Goal: Communication & Community: Share content

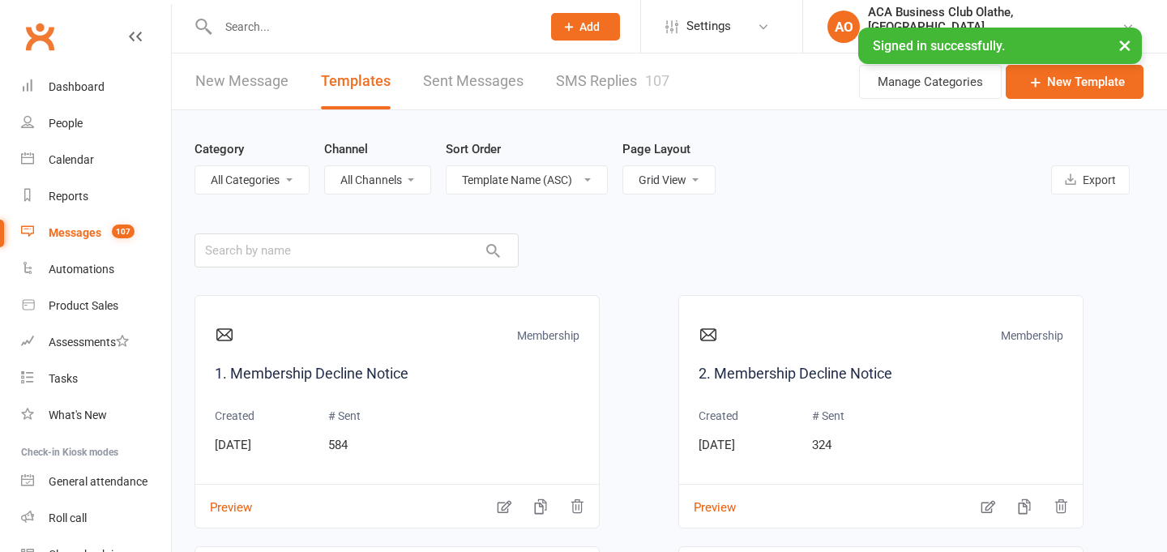
select select "grid"
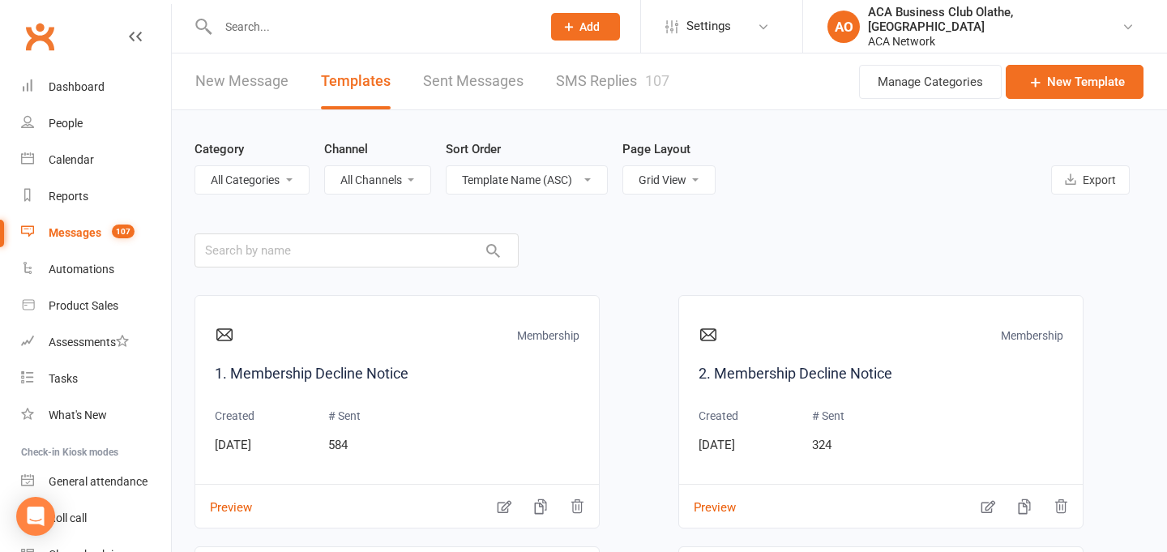
click at [223, 101] on link "New Message" at bounding box center [241, 82] width 93 height 56
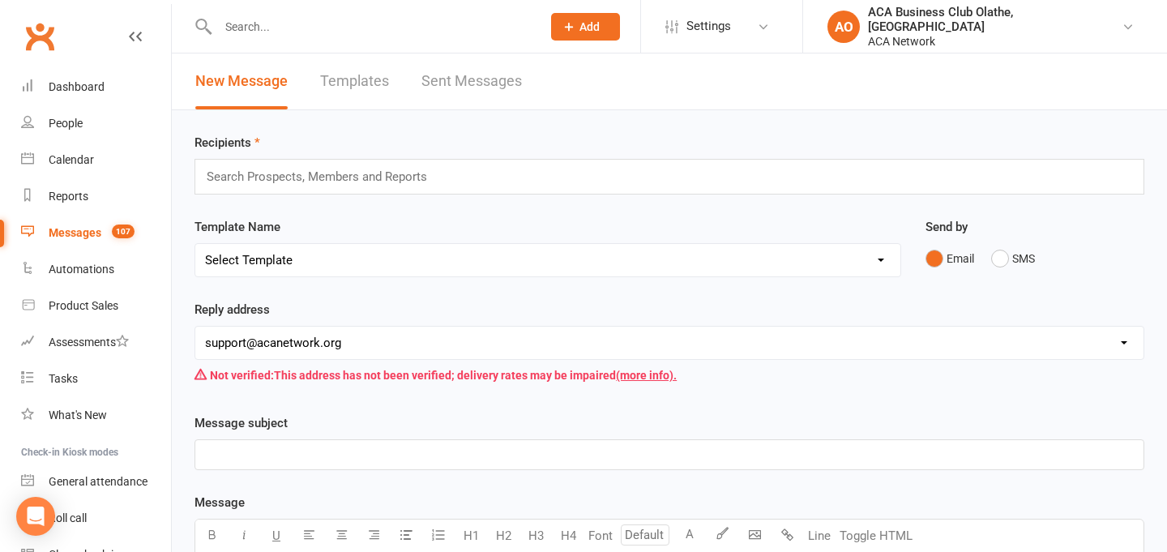
click at [309, 189] on div "Search Prospects, Members and Reports" at bounding box center [670, 177] width 950 height 36
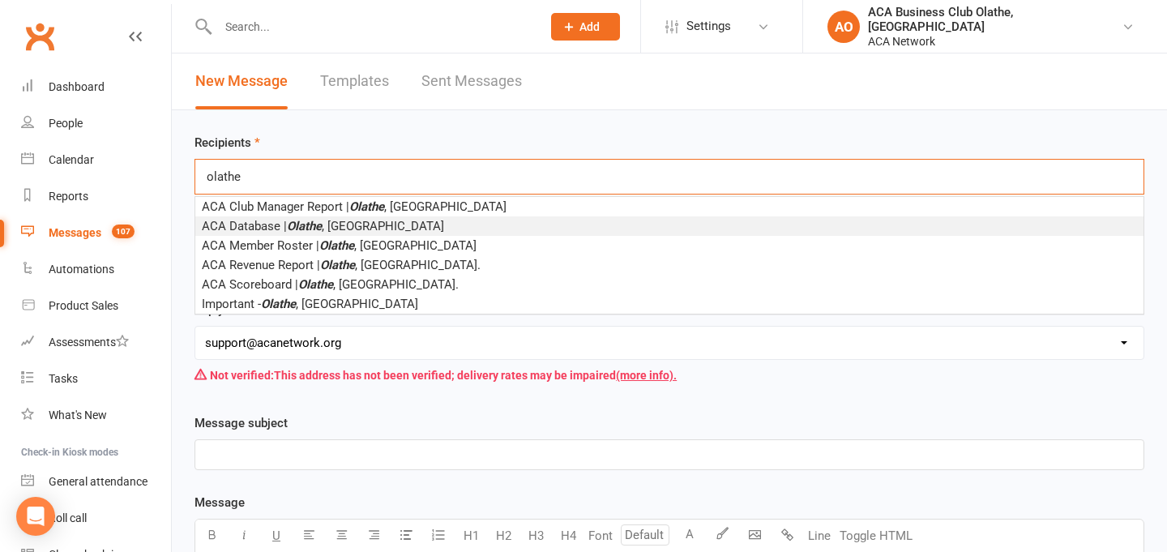
type input "olathe"
click at [322, 227] on em "Olathe" at bounding box center [304, 226] width 35 height 15
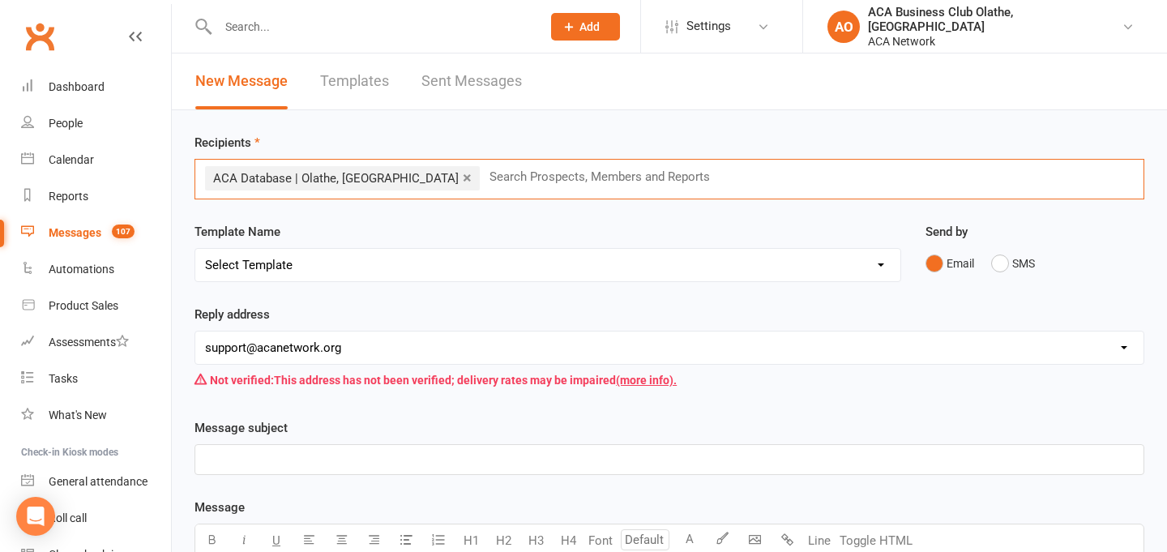
click at [319, 342] on select "[EMAIL_ADDRESS][DOMAIN_NAME] [EMAIL_ADDRESS][DOMAIN_NAME] [PERSON_NAME][DOMAIN_…" at bounding box center [669, 348] width 948 height 32
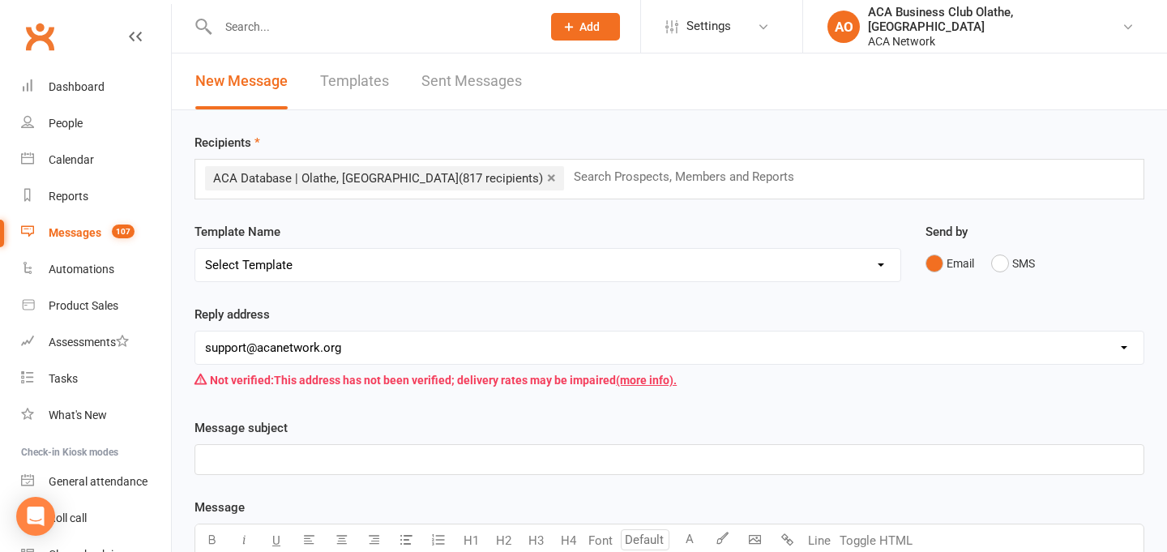
select select "15"
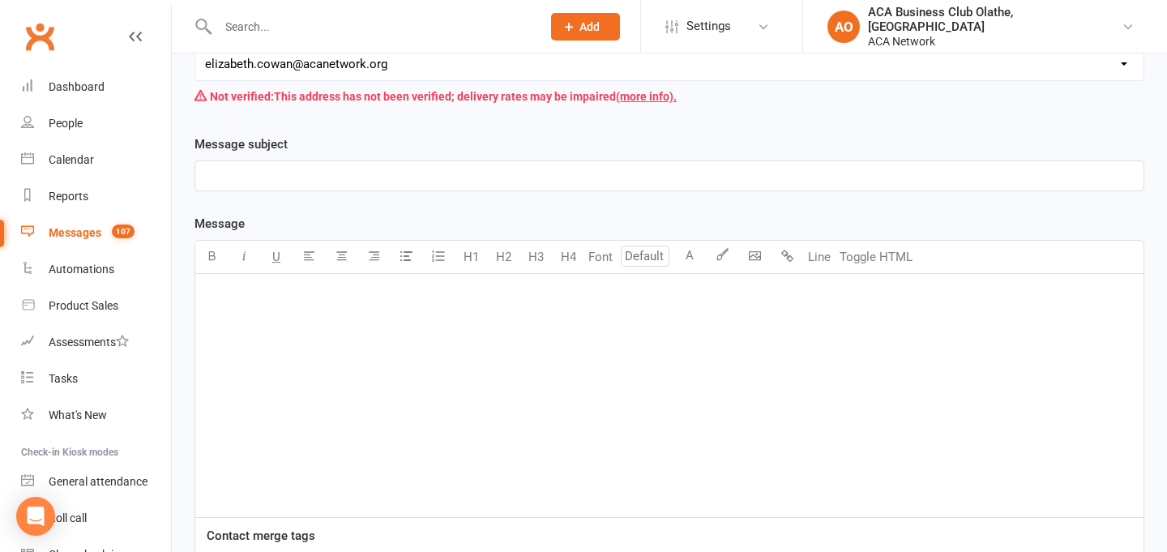
scroll to position [289, 0]
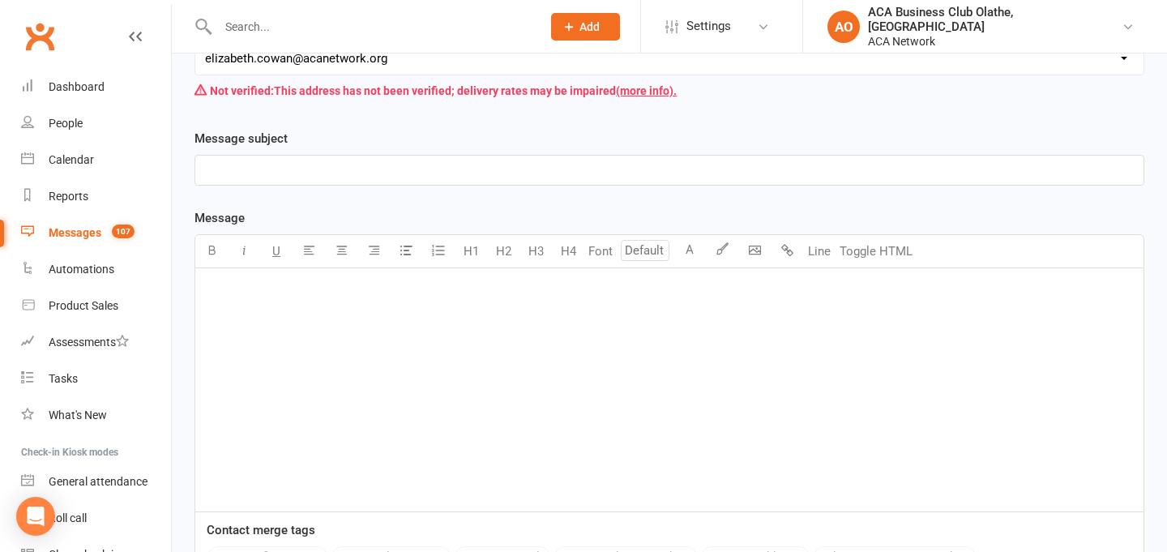
click at [300, 171] on p "﻿" at bounding box center [669, 170] width 929 height 19
click at [488, 468] on div "﻿" at bounding box center [669, 389] width 948 height 243
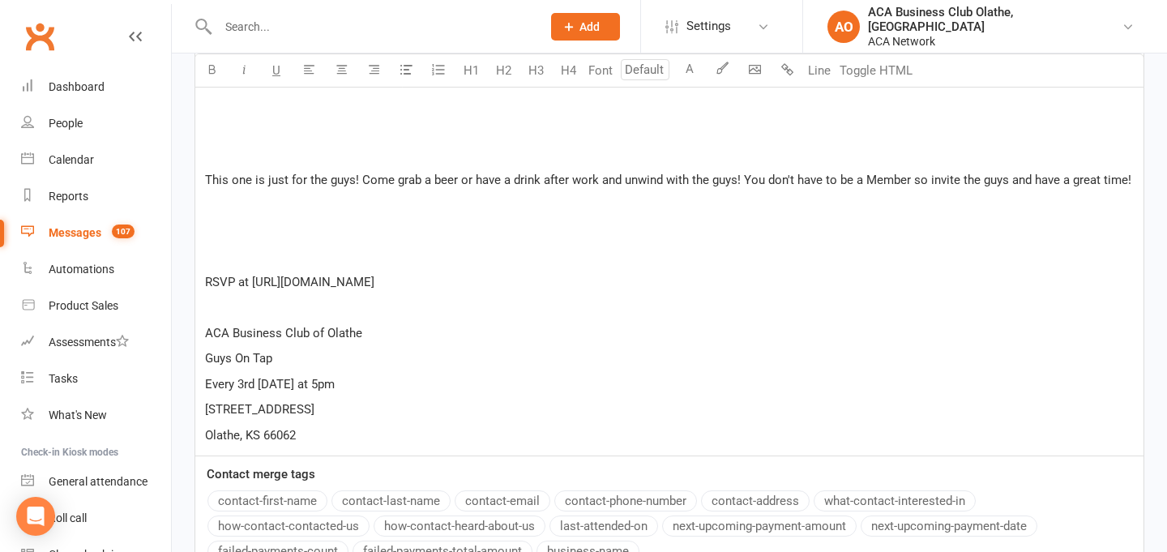
scroll to position [2090, 0]
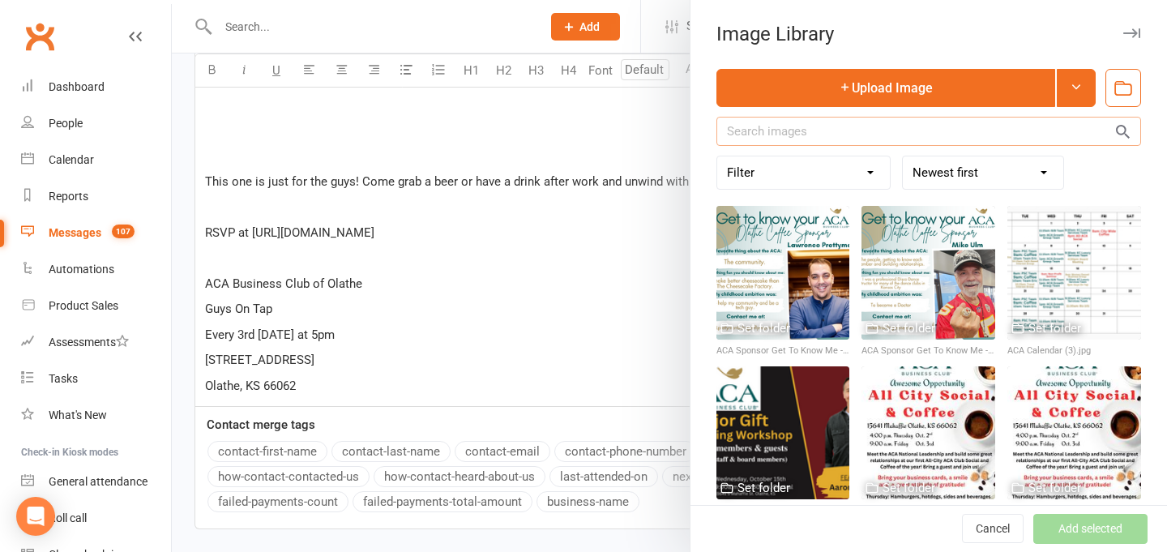
click at [782, 122] on input "text" at bounding box center [929, 131] width 425 height 29
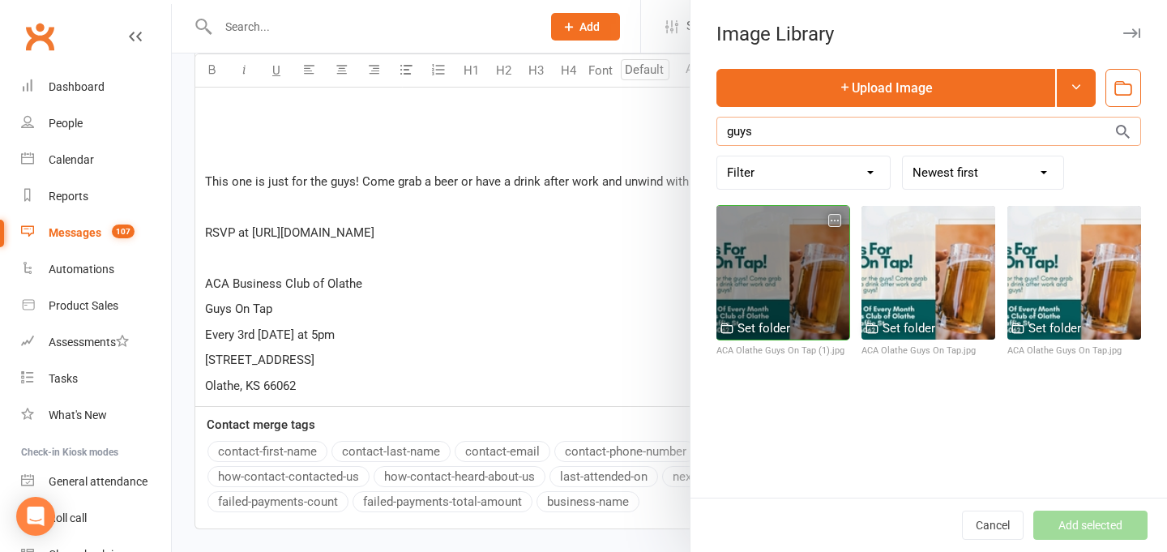
type input "guys"
click at [798, 257] on div at bounding box center [784, 273] width 134 height 134
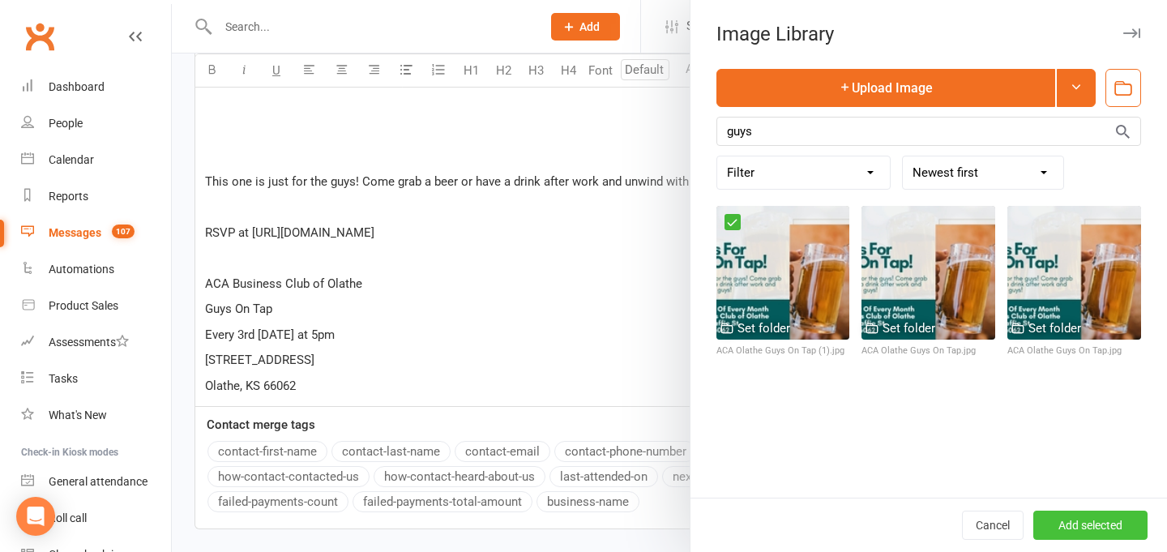
click at [1092, 527] on button "Add selected" at bounding box center [1091, 525] width 114 height 29
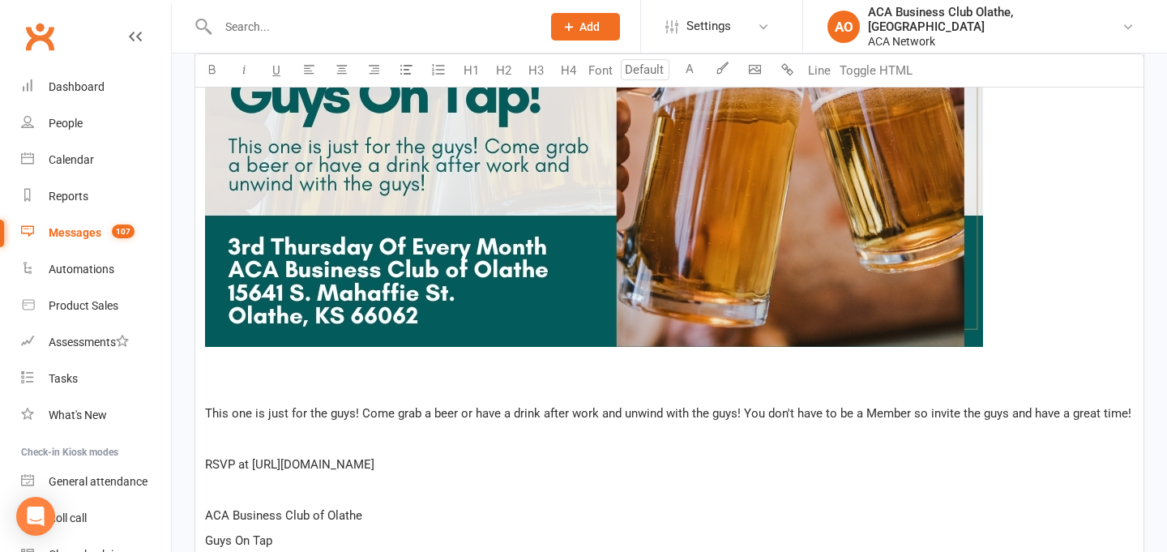
scroll to position [2445, 0]
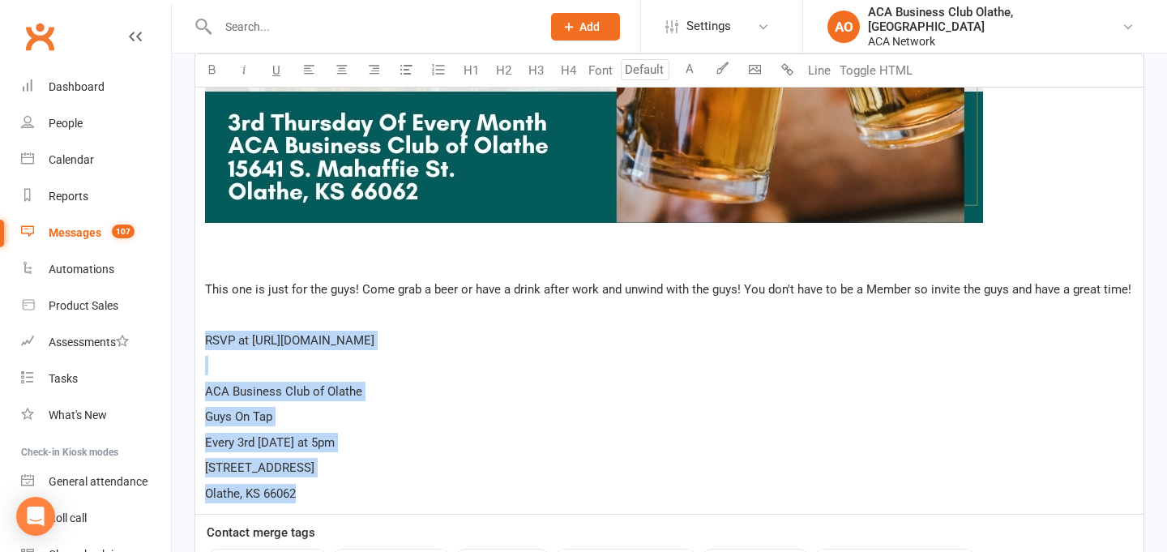
drag, startPoint x: 302, startPoint y: 516, endPoint x: 199, endPoint y: 360, distance: 187.1
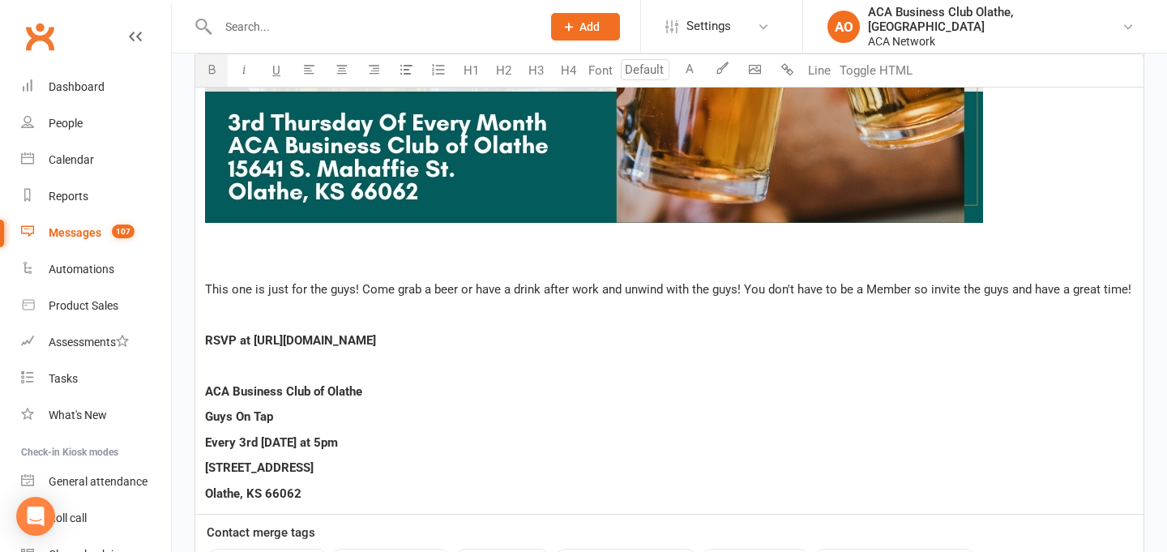
drag, startPoint x: 253, startPoint y: 360, endPoint x: 554, endPoint y: 367, distance: 301.6
click at [554, 350] on p "RSVP at [URL][DOMAIN_NAME]" at bounding box center [669, 340] width 929 height 19
copy span "[URL][DOMAIN_NAME]"
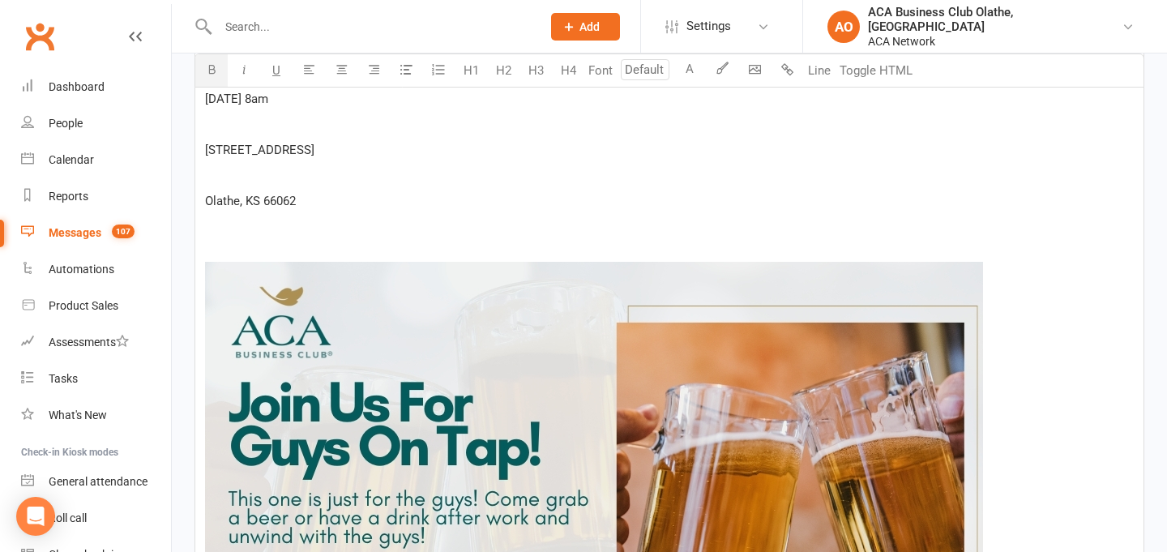
scroll to position [1954, 0]
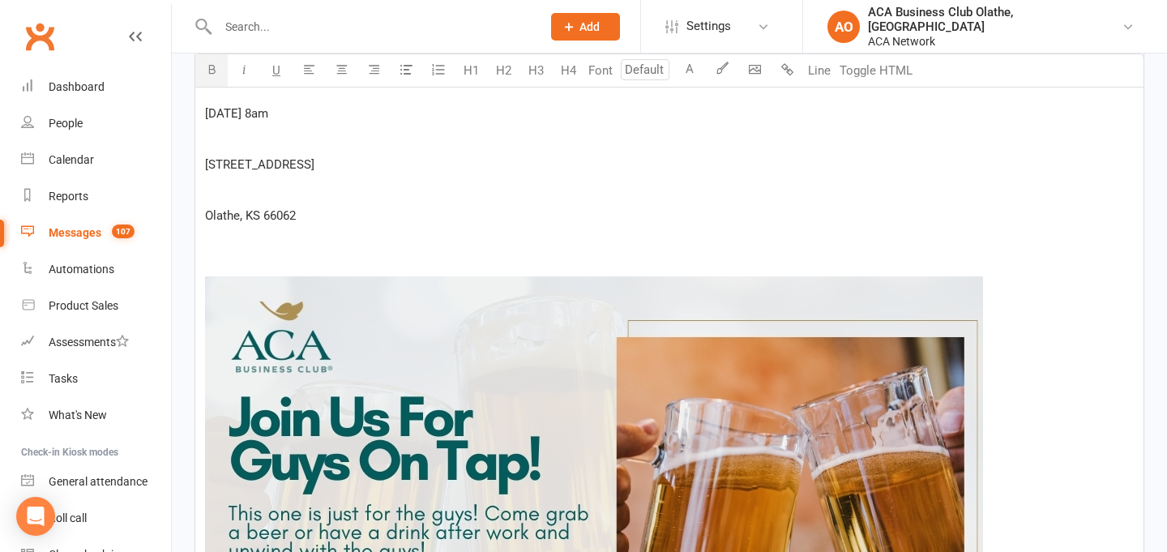
click at [313, 250] on p "﻿" at bounding box center [669, 240] width 929 height 19
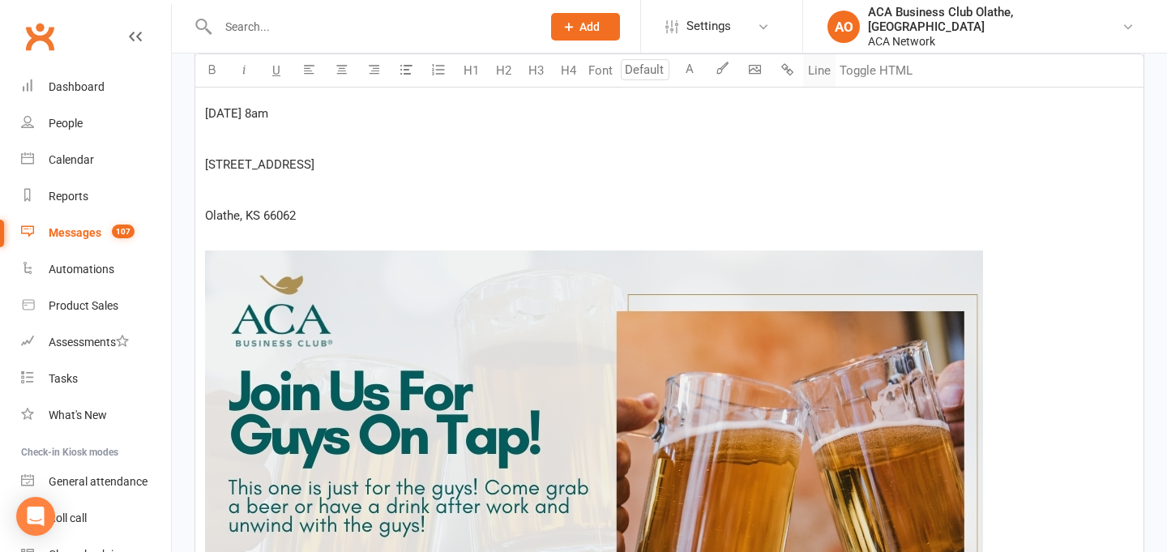
click at [822, 70] on button "Line" at bounding box center [819, 70] width 32 height 32
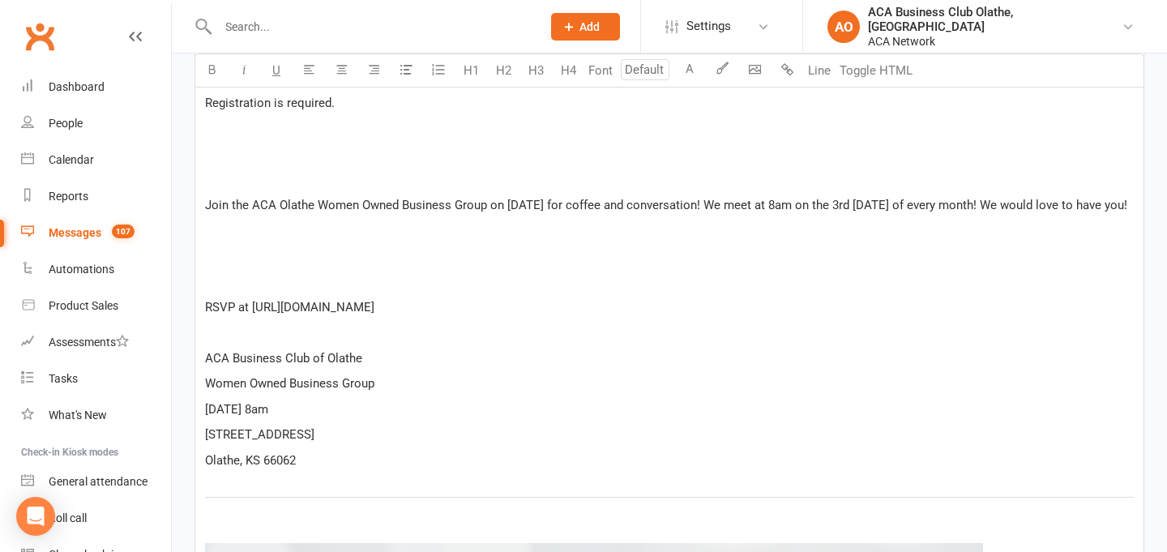
scroll to position [1424, 0]
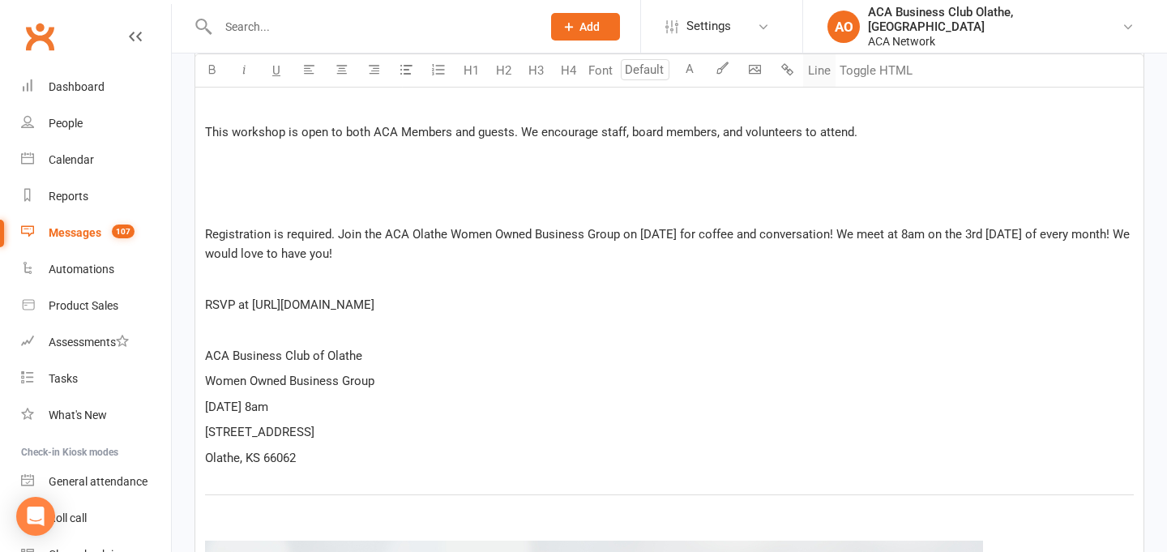
click at [824, 73] on button "Line" at bounding box center [819, 70] width 32 height 32
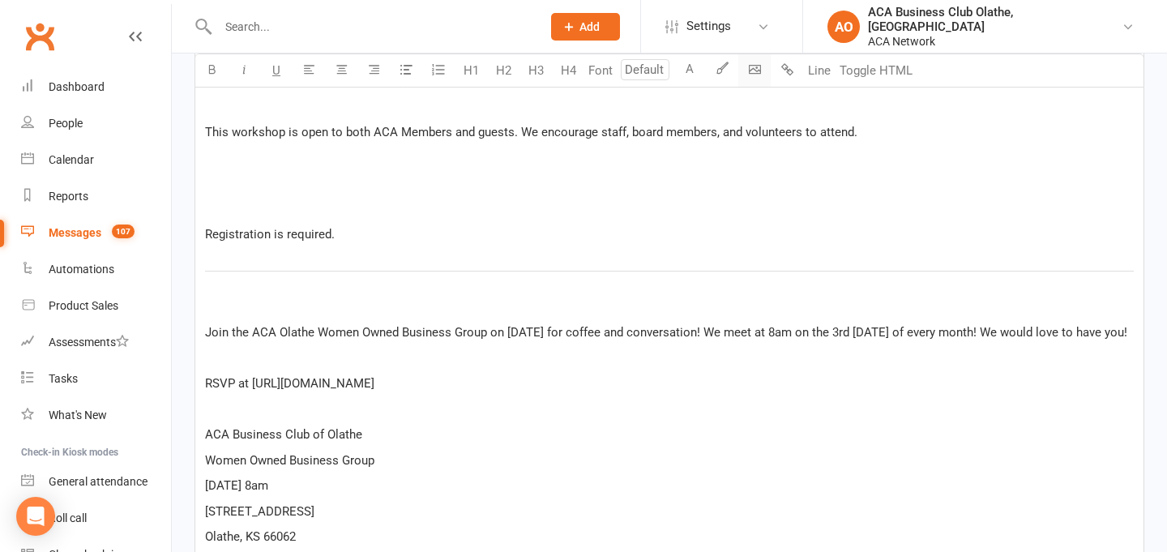
click at [760, 68] on body "Prospect Member Non-attending contact Class / event Appointment Bulk message Ad…" at bounding box center [583, 87] width 1167 height 3014
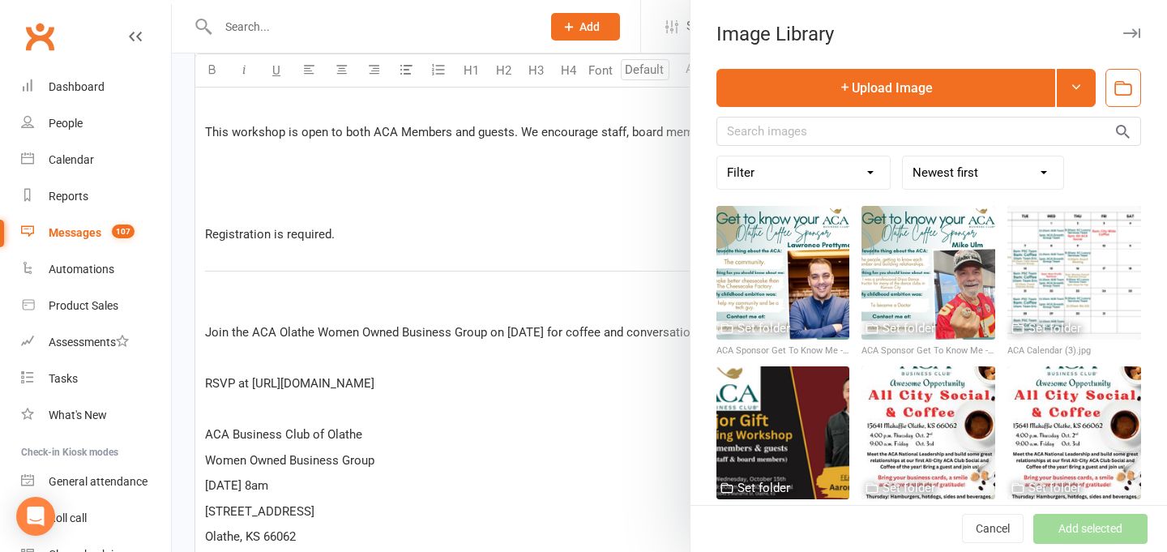
click at [810, 139] on input "text" at bounding box center [929, 131] width 425 height 29
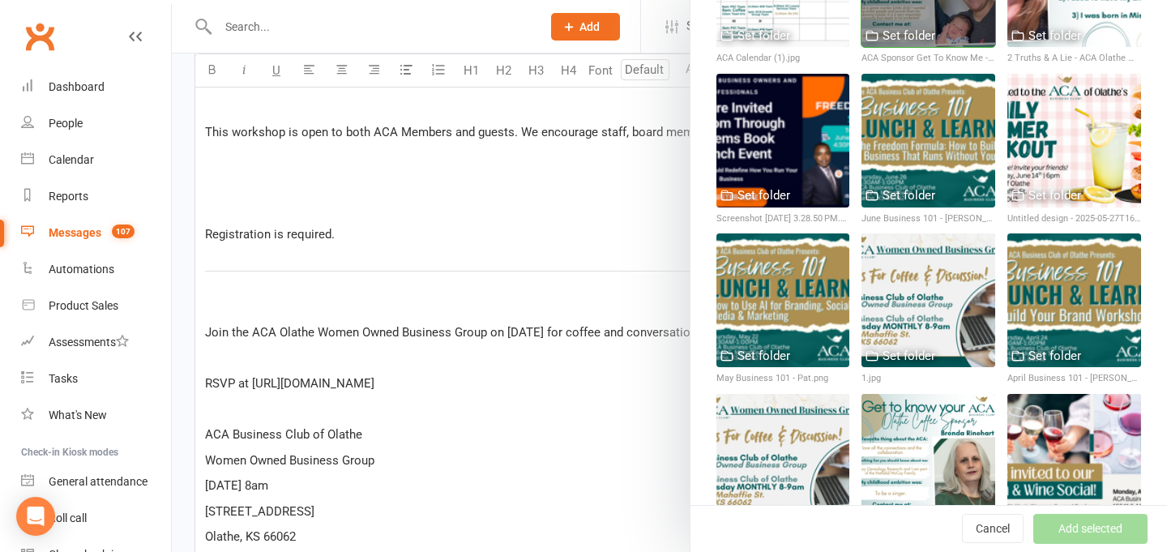
scroll to position [454, 0]
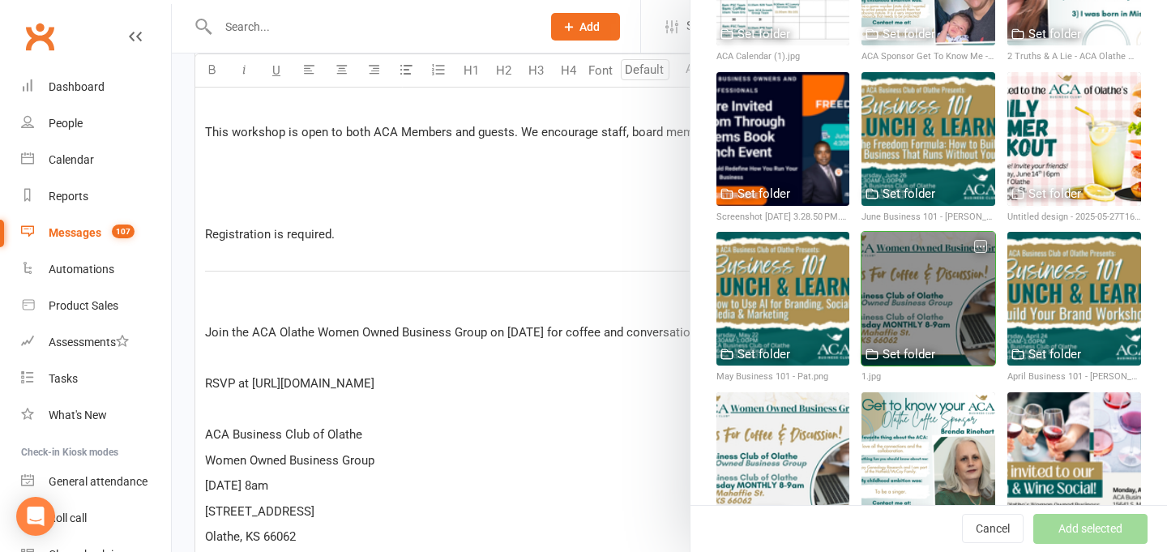
type input "1"
click at [944, 296] on div at bounding box center [929, 299] width 134 height 134
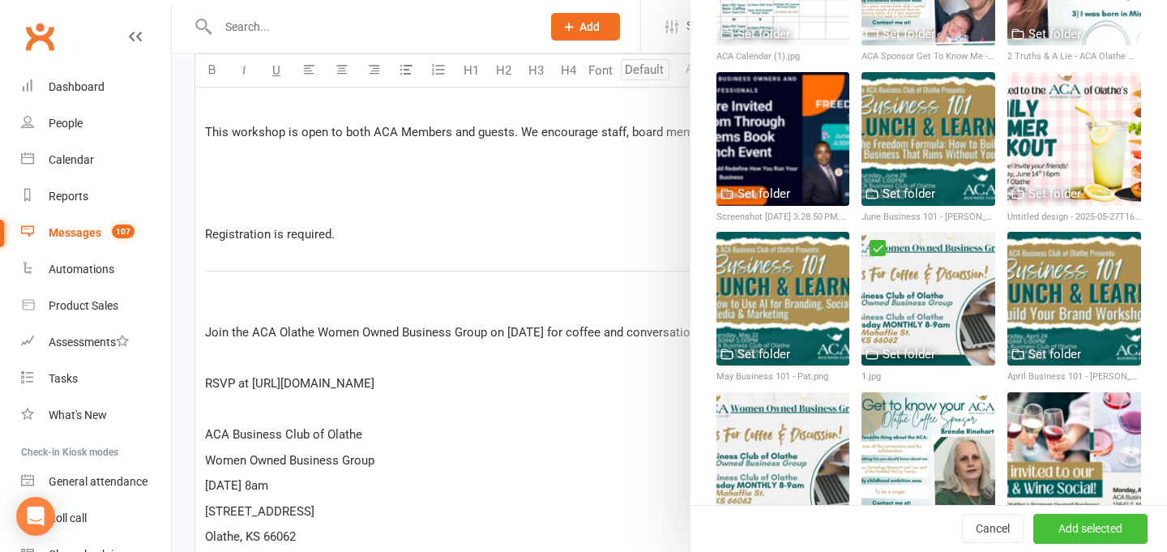
click at [1095, 525] on button "Add selected" at bounding box center [1091, 529] width 114 height 29
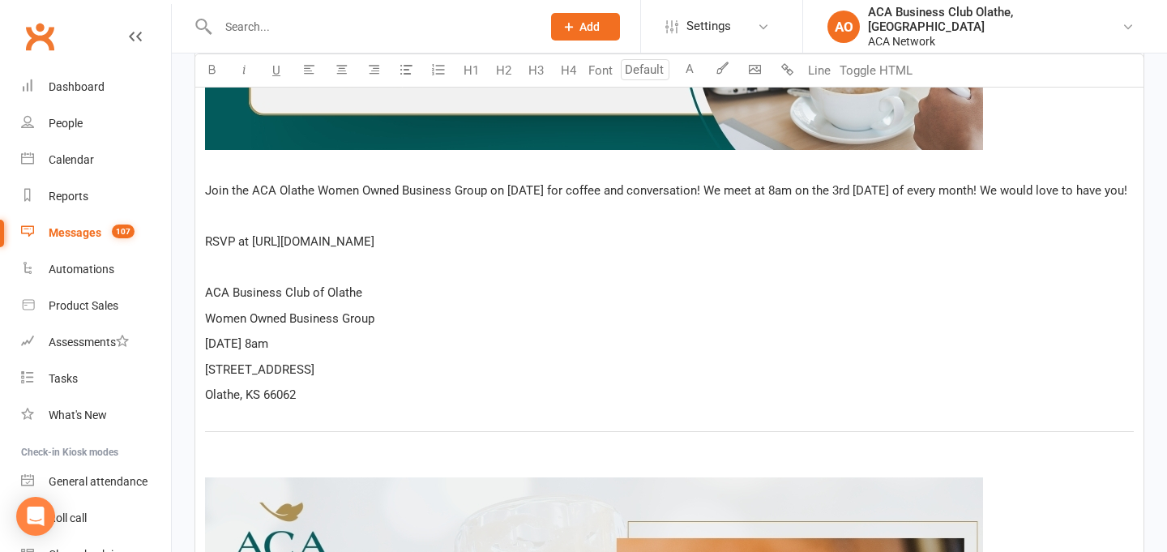
scroll to position [2070, 0]
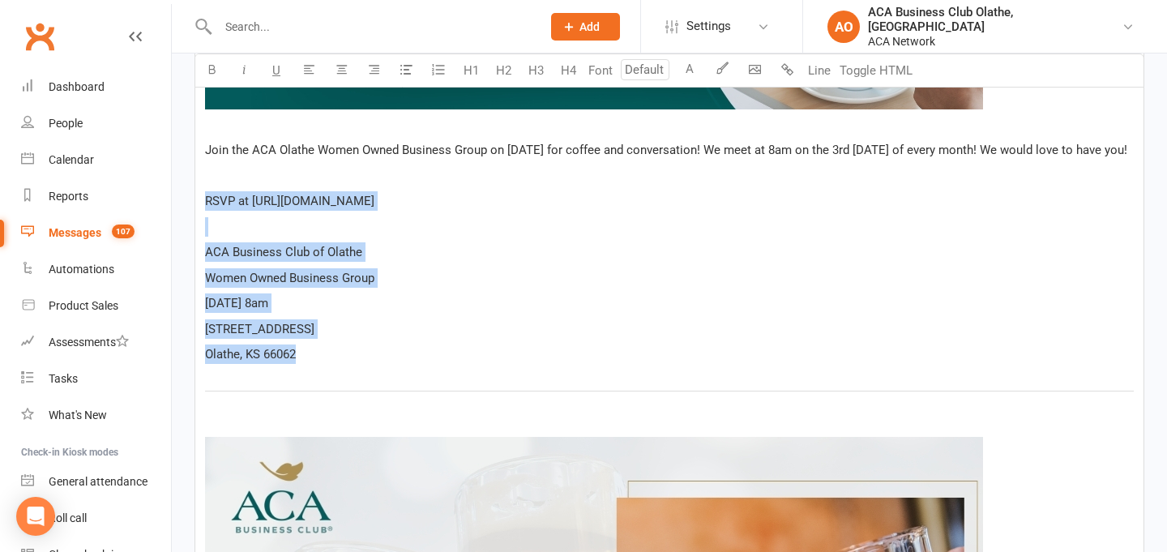
drag, startPoint x: 305, startPoint y: 375, endPoint x: 202, endPoint y: 227, distance: 180.6
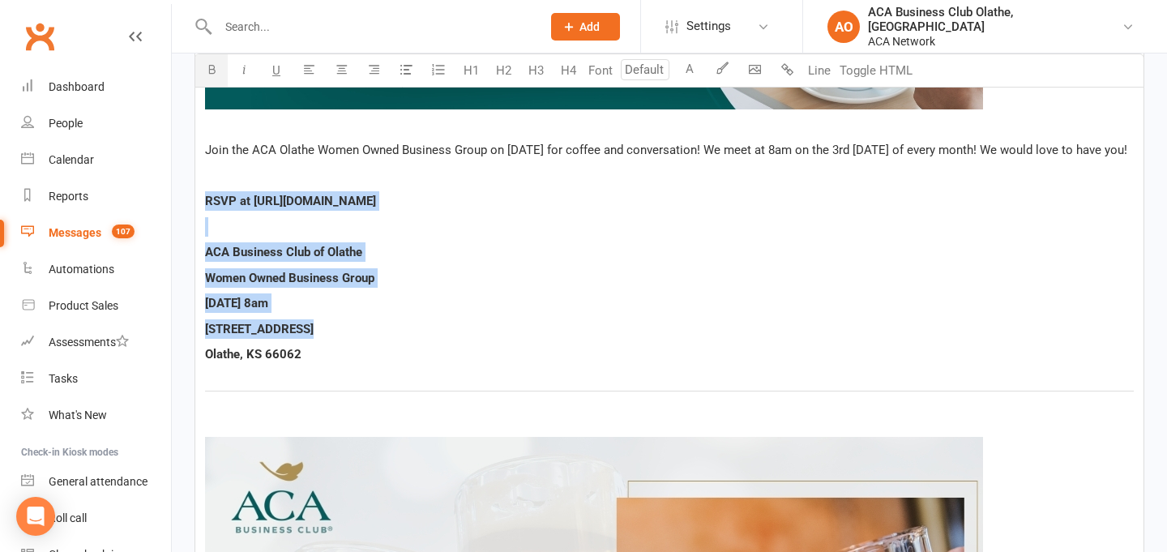
drag, startPoint x: 254, startPoint y: 220, endPoint x: 553, endPoint y: 224, distance: 299.1
click at [376, 208] on span "RSVP at [URL][DOMAIN_NAME]" at bounding box center [290, 201] width 171 height 15
copy span "[URL][DOMAIN_NAME]"
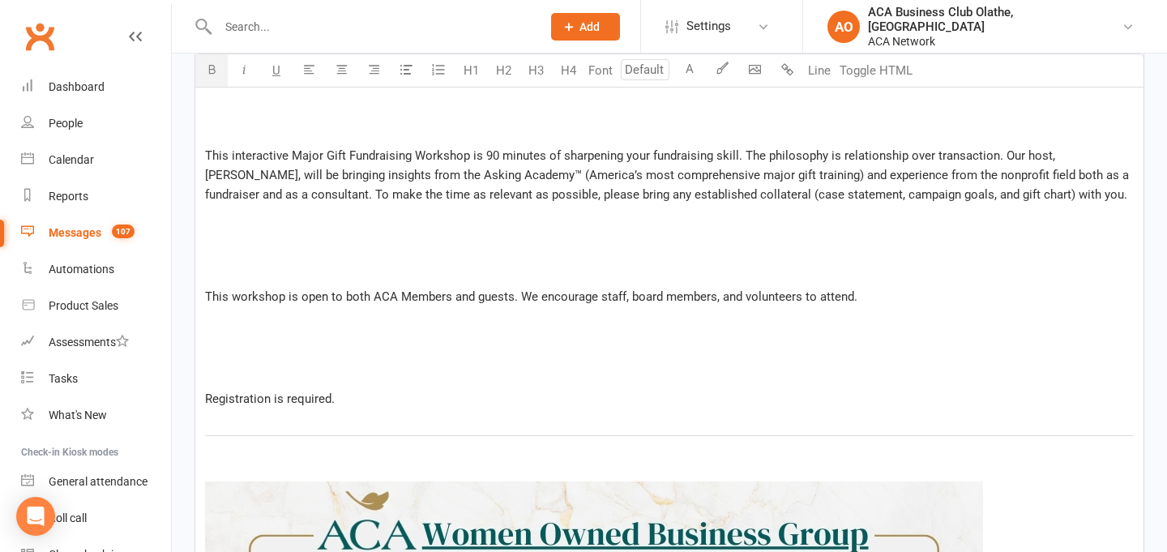
scroll to position [1258, 0]
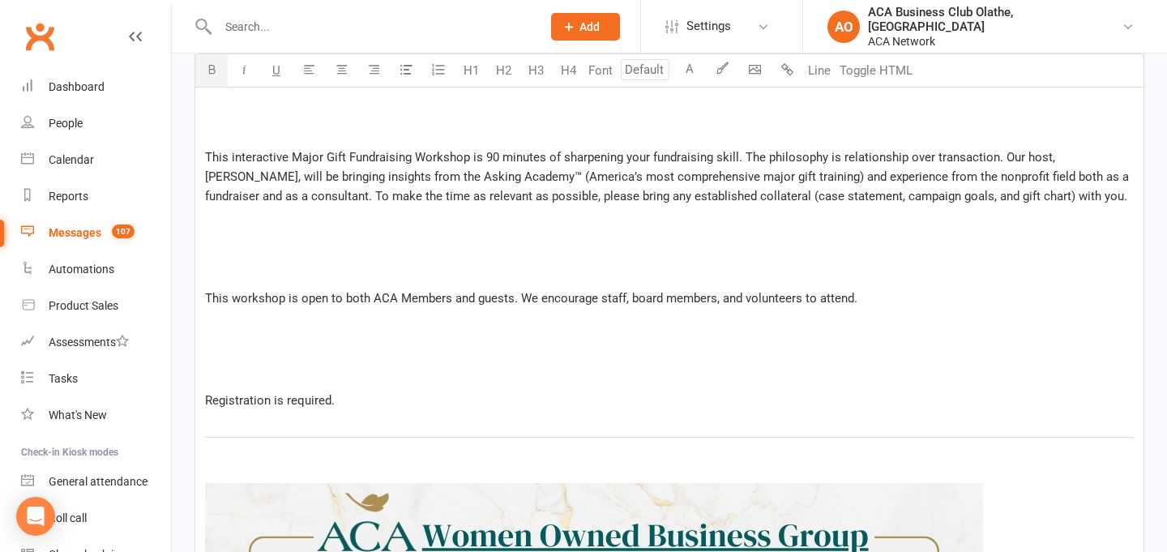
click at [262, 375] on p "﻿" at bounding box center [669, 374] width 929 height 19
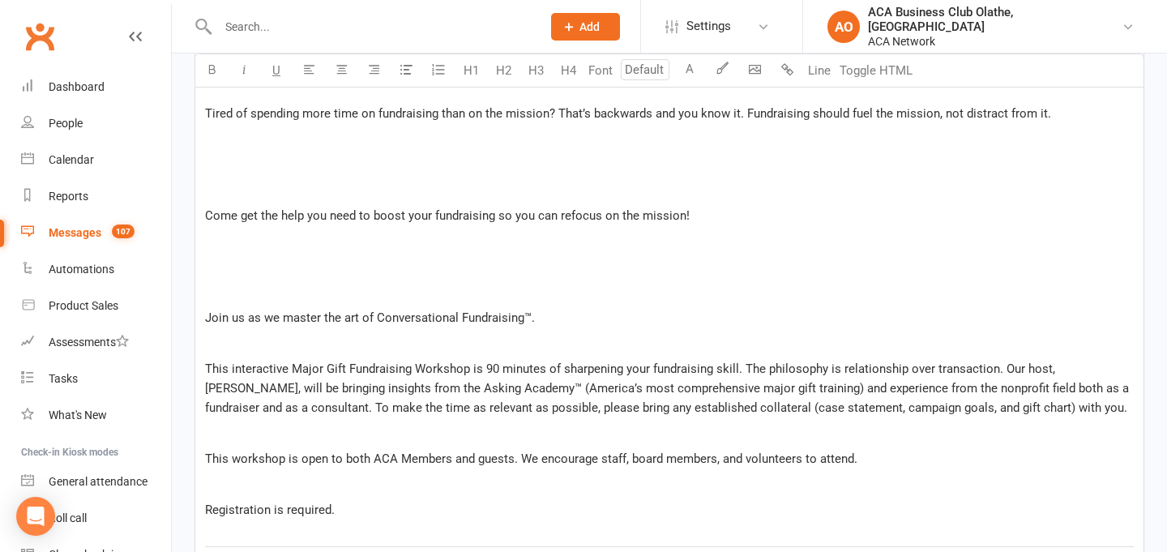
scroll to position [993, 0]
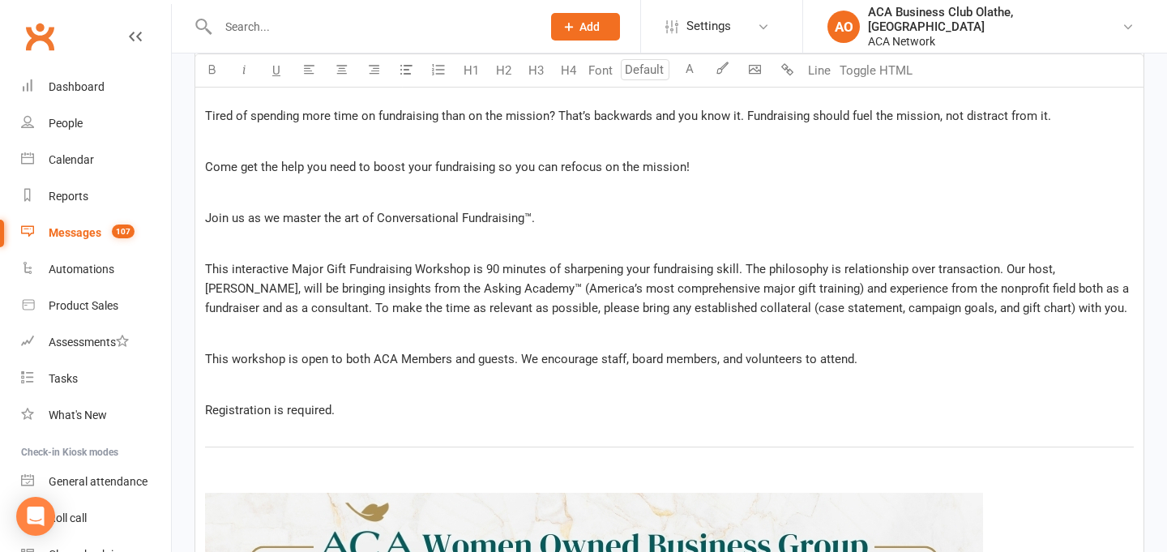
drag, startPoint x: 353, startPoint y: 405, endPoint x: 199, endPoint y: 405, distance: 154.0
click at [516, 366] on p "This workshop is open to both ACA Members and guests. We encourage staff, board…" at bounding box center [669, 358] width 929 height 19
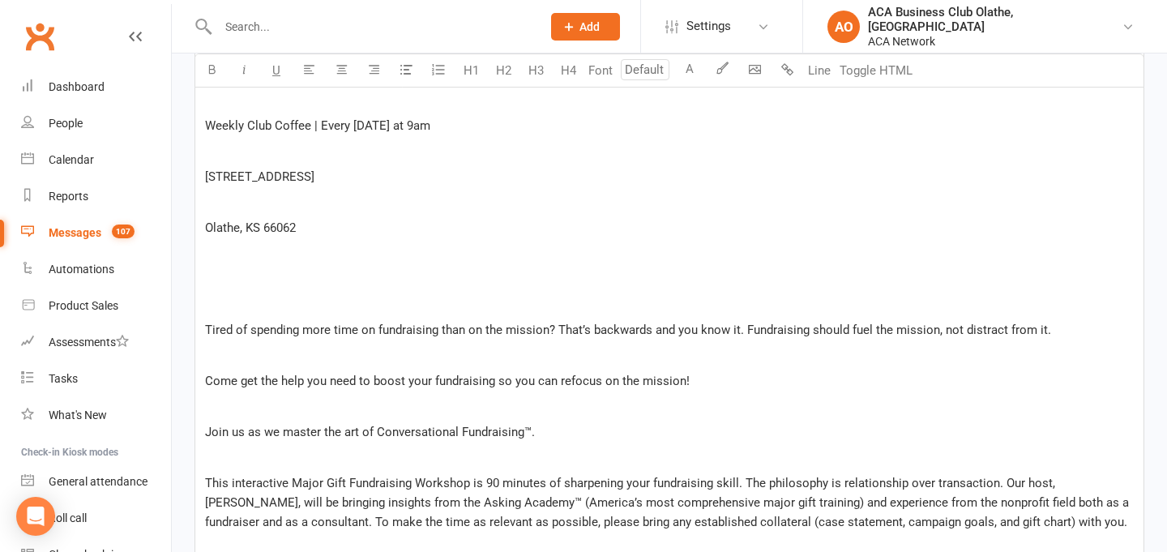
scroll to position [773, 0]
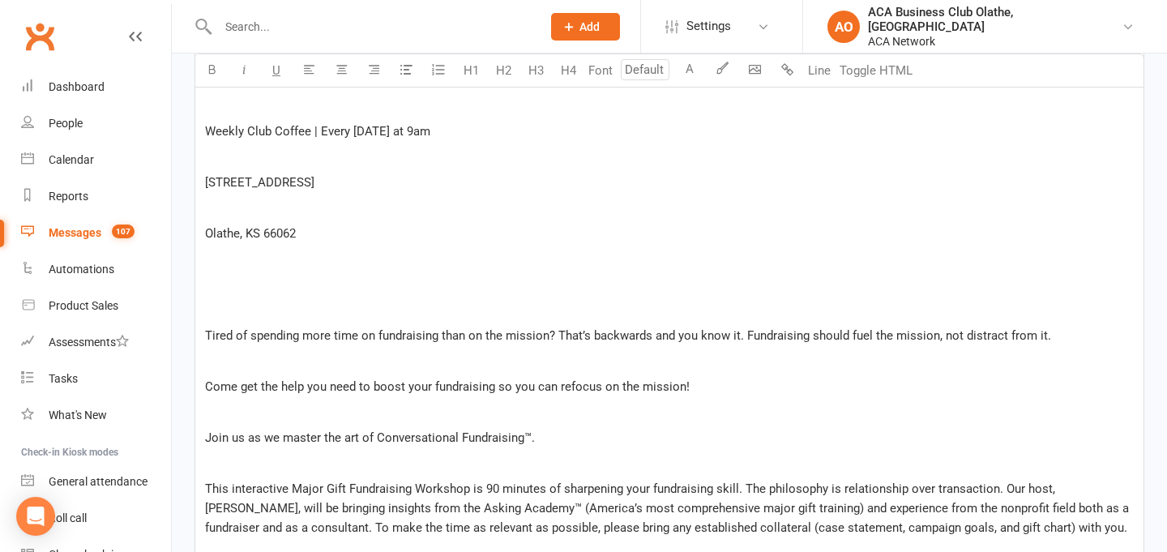
click at [270, 312] on p "﻿" at bounding box center [669, 309] width 929 height 19
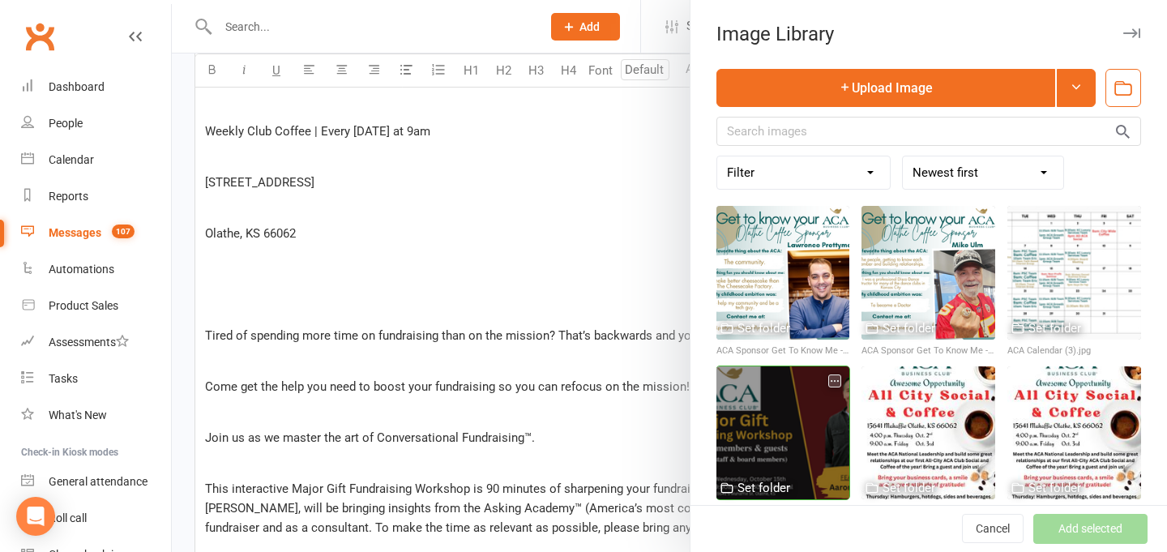
click at [766, 410] on div at bounding box center [784, 433] width 134 height 134
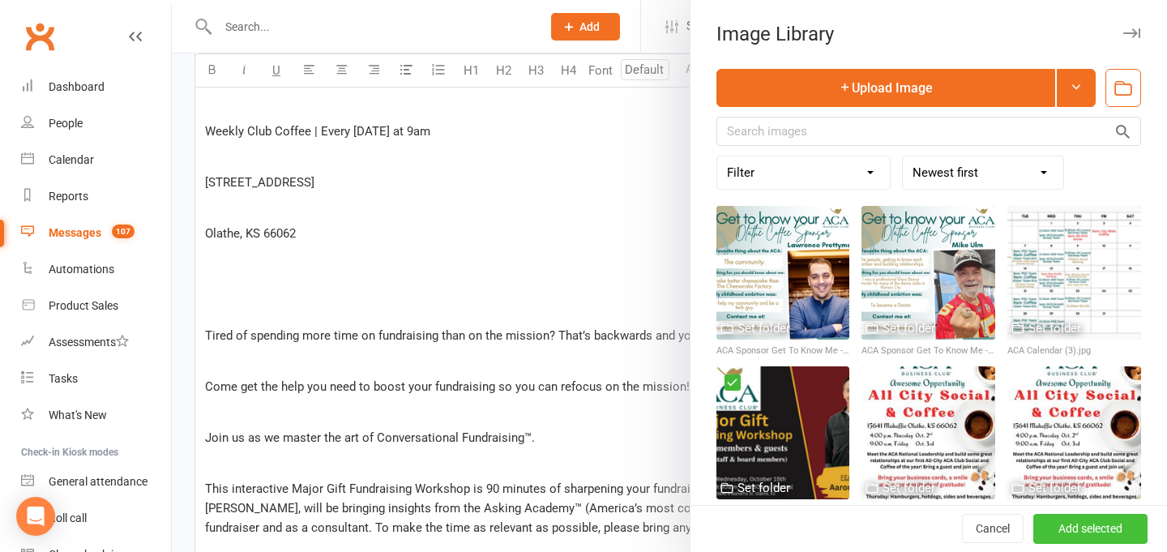
click at [1120, 534] on button "Add selected" at bounding box center [1091, 529] width 114 height 29
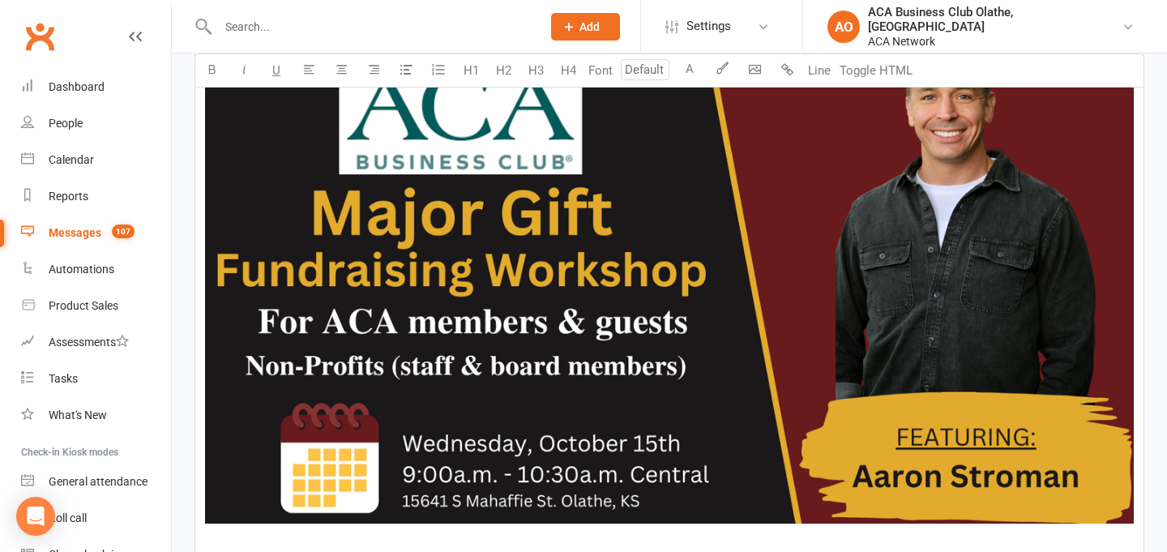
scroll to position [1138, 0]
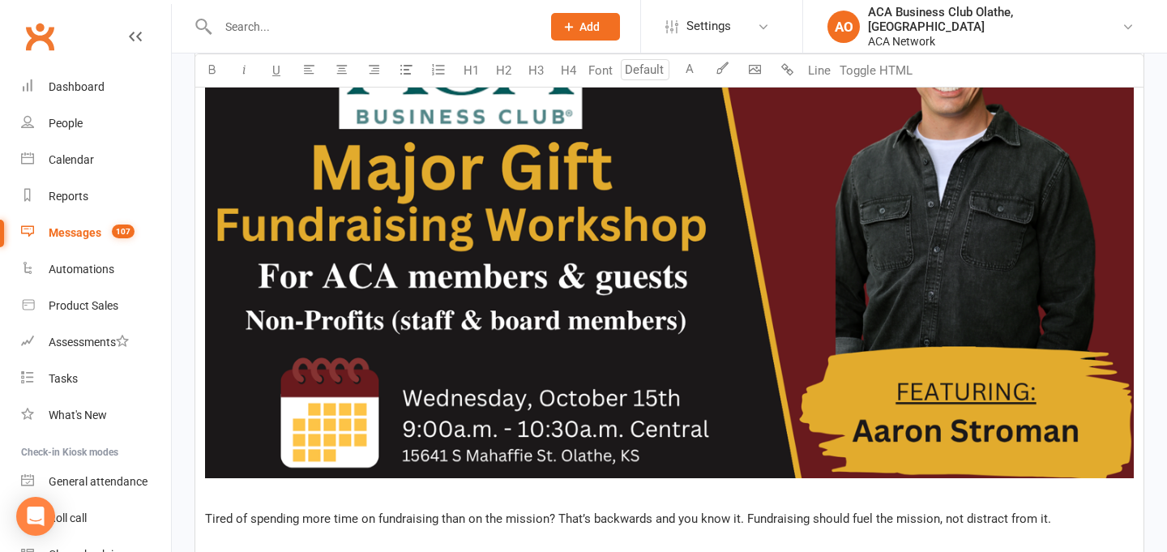
click at [659, 362] on img at bounding box center [669, 217] width 929 height 524
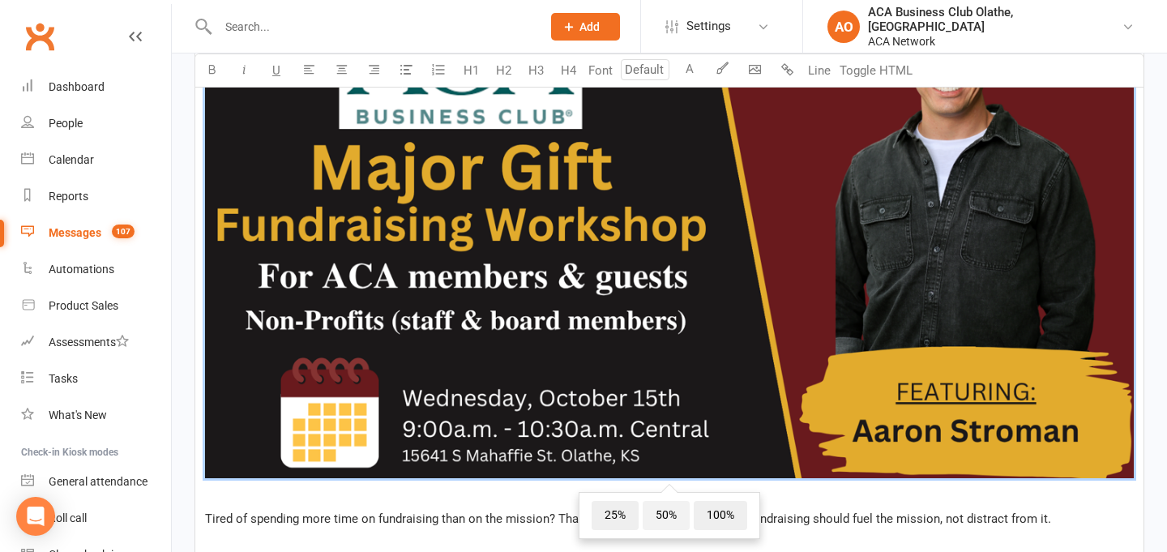
click at [661, 512] on span "50%" at bounding box center [666, 515] width 47 height 29
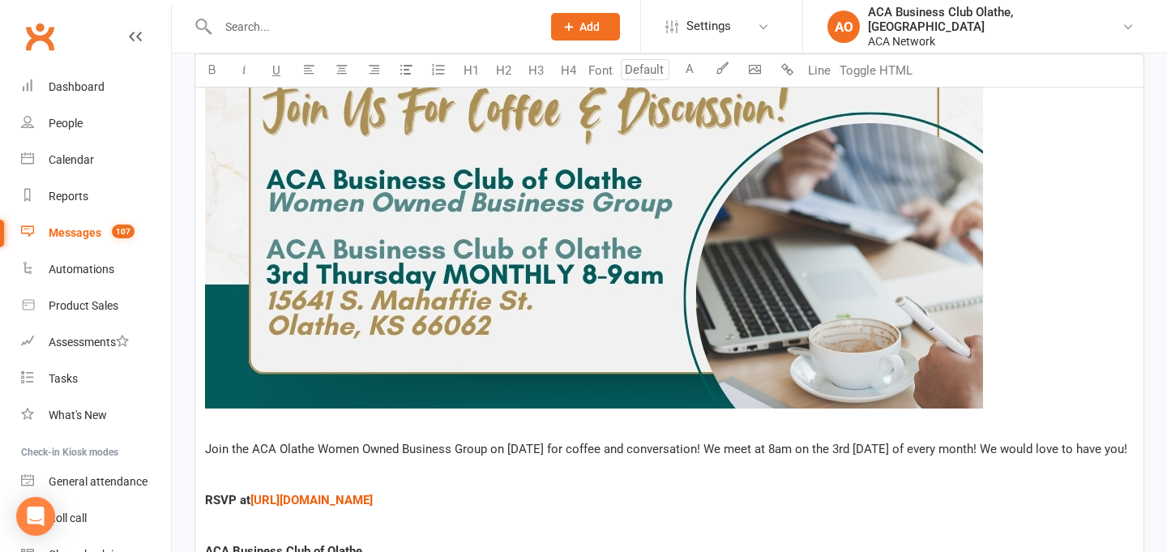
click at [376, 306] on img at bounding box center [594, 190] width 778 height 438
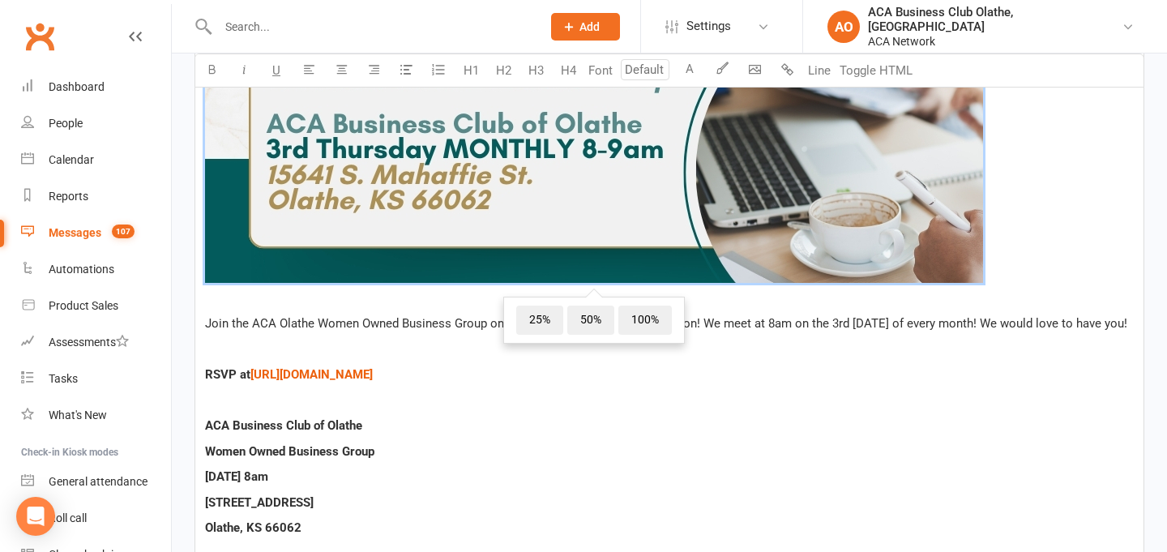
scroll to position [1989, 0]
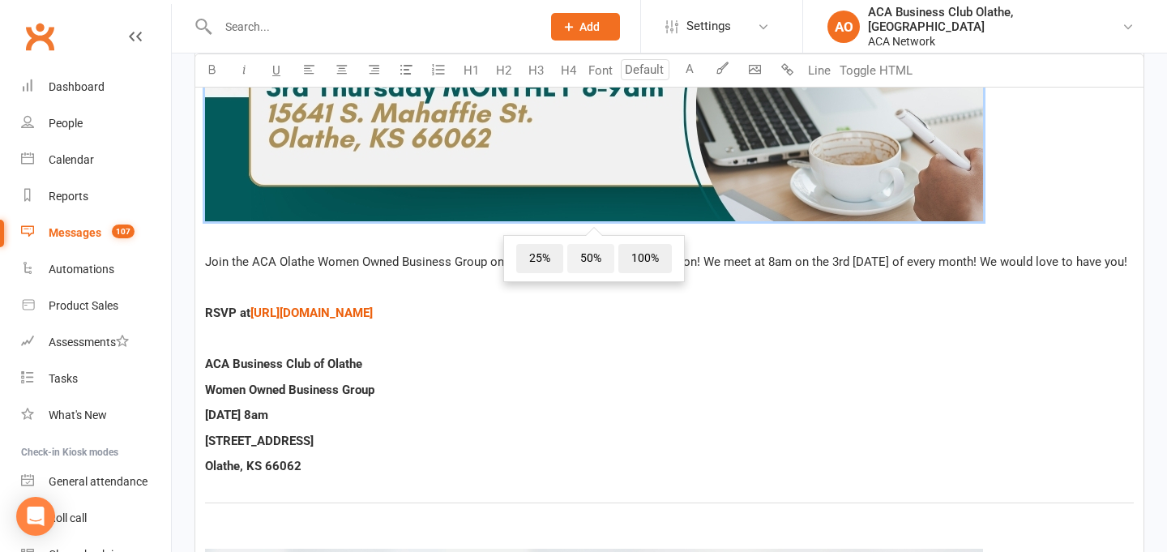
click at [597, 263] on span "50%" at bounding box center [590, 258] width 47 height 29
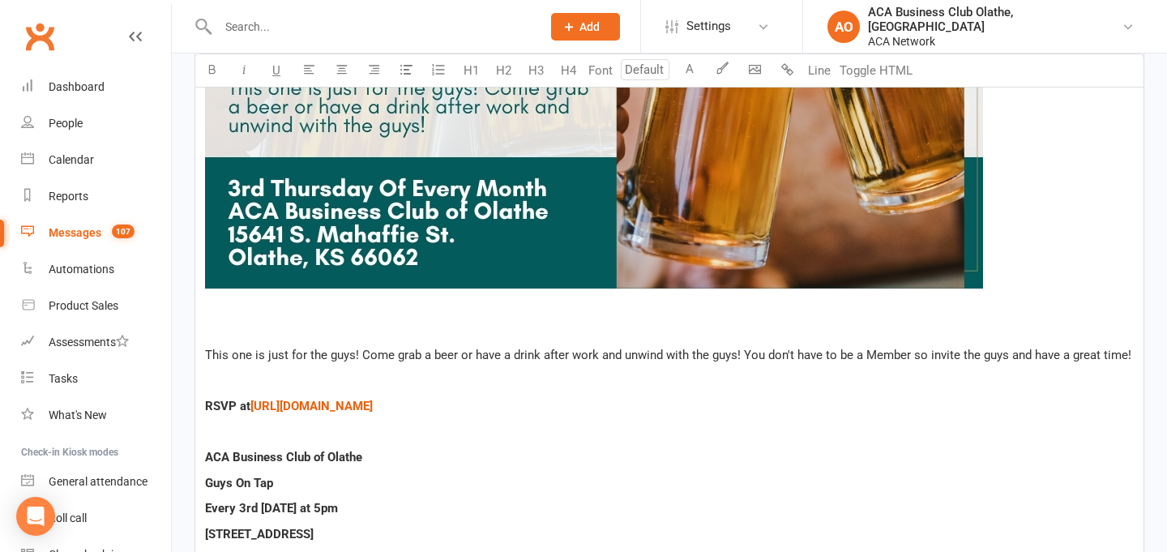
click at [597, 258] on img at bounding box center [594, 70] width 778 height 438
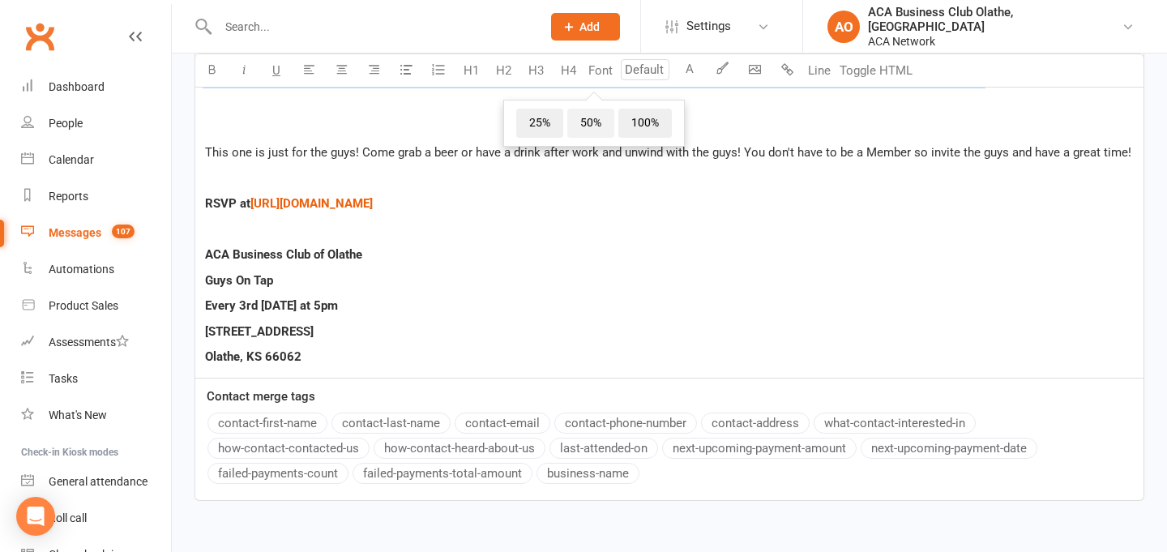
click at [605, 138] on span "50%" at bounding box center [590, 123] width 47 height 29
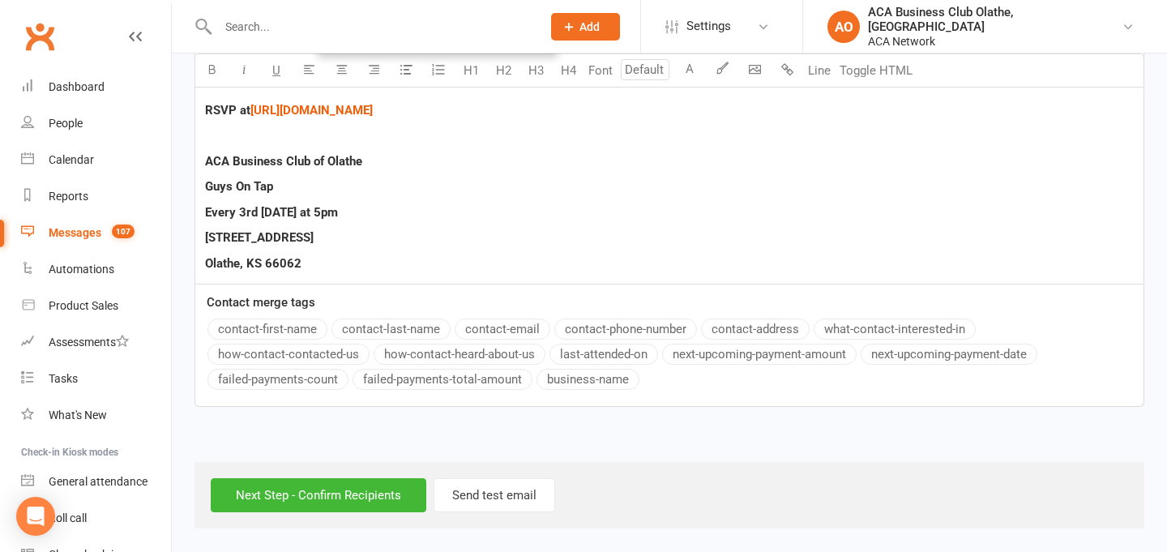
click at [812, 71] on button "Line" at bounding box center [819, 70] width 32 height 32
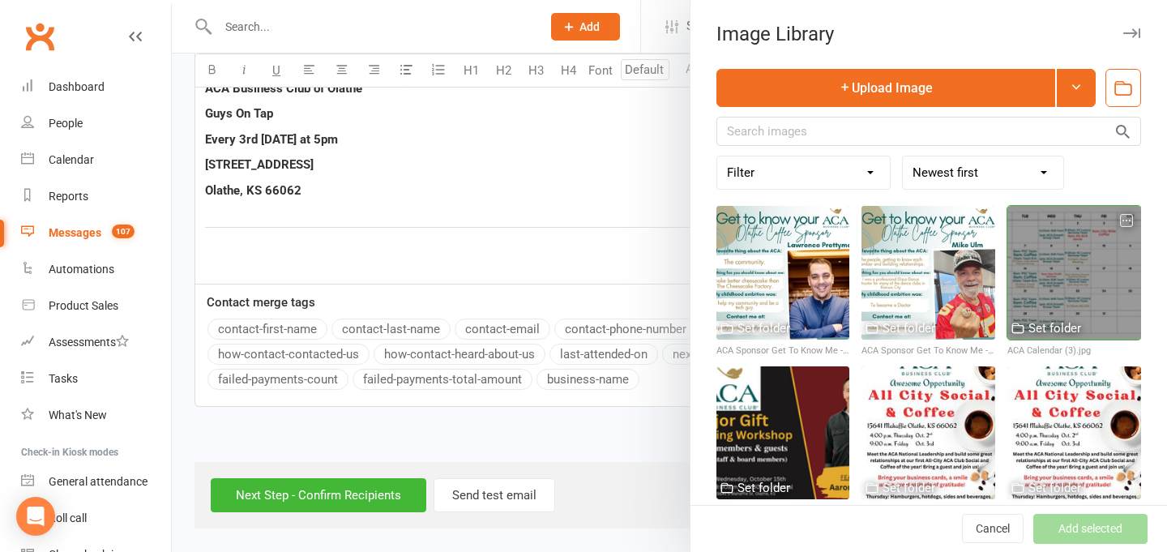
click at [1069, 269] on div at bounding box center [1075, 273] width 134 height 134
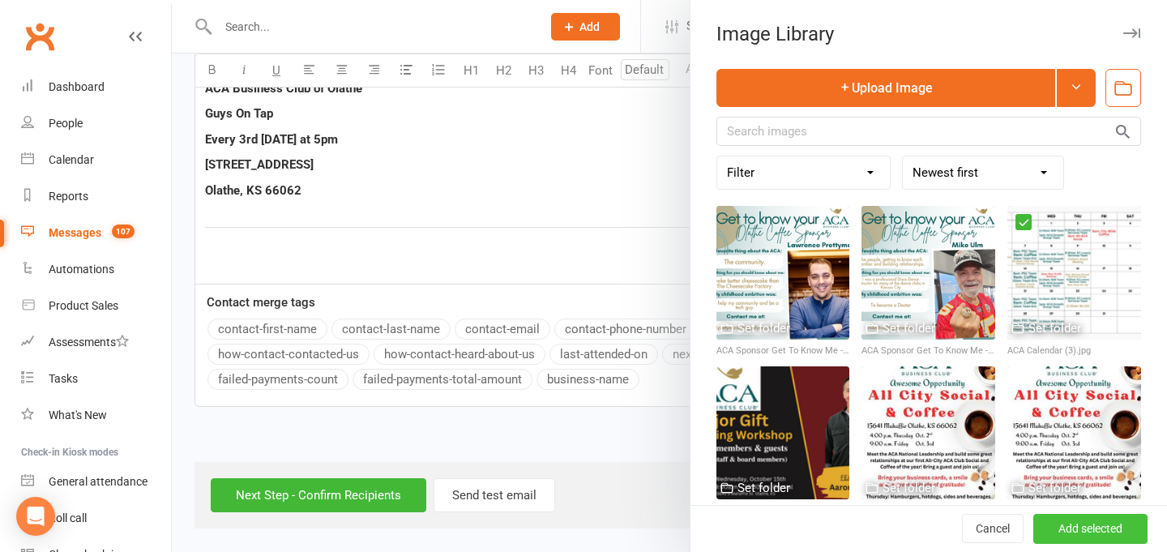
click at [1102, 524] on button "Add selected" at bounding box center [1091, 529] width 114 height 29
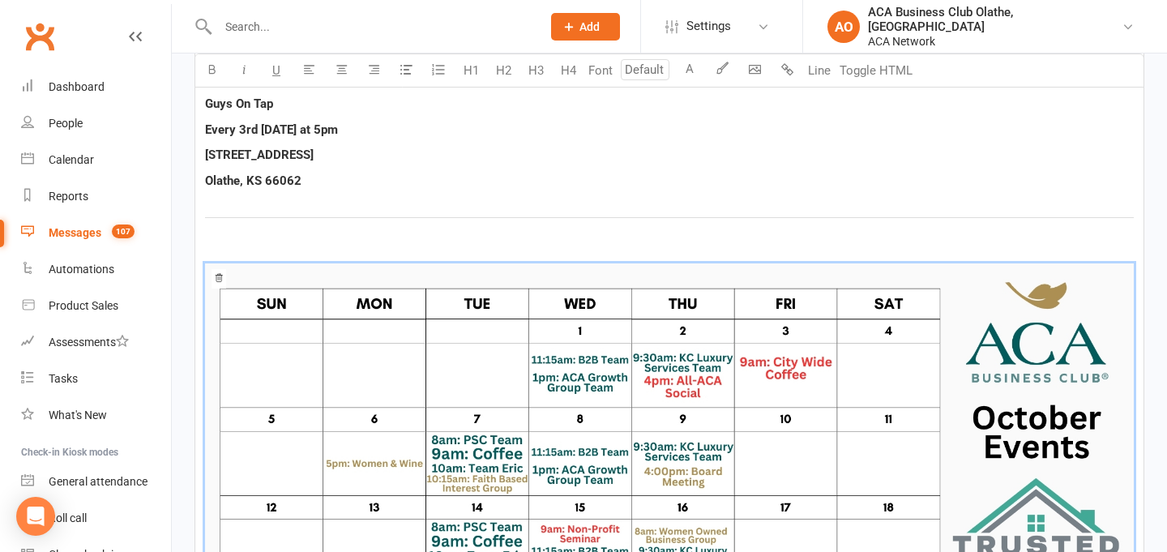
click at [576, 333] on img at bounding box center [669, 524] width 929 height 523
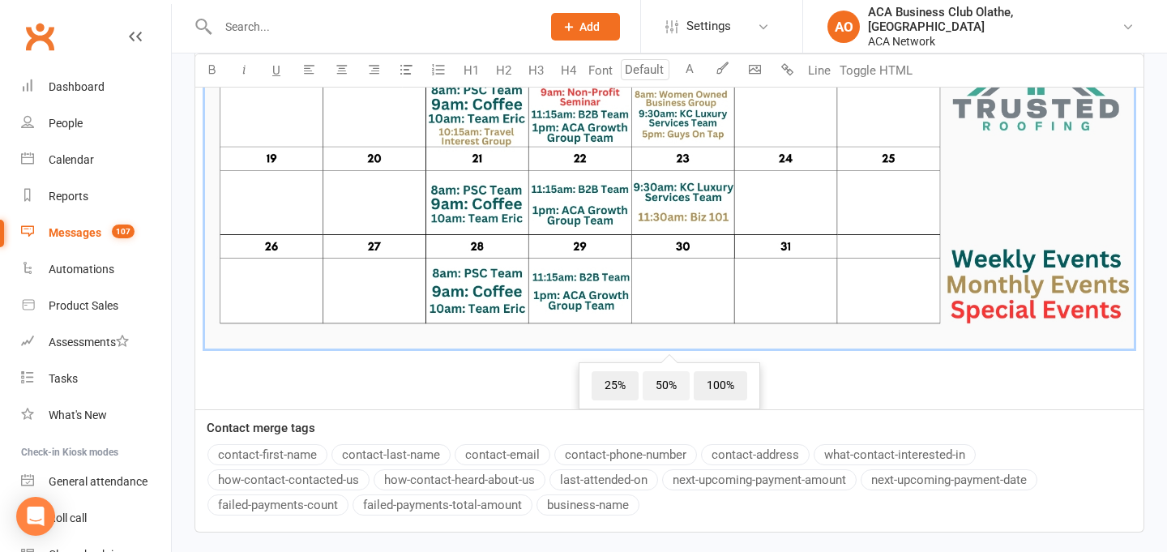
click at [670, 399] on span "50%" at bounding box center [666, 385] width 47 height 29
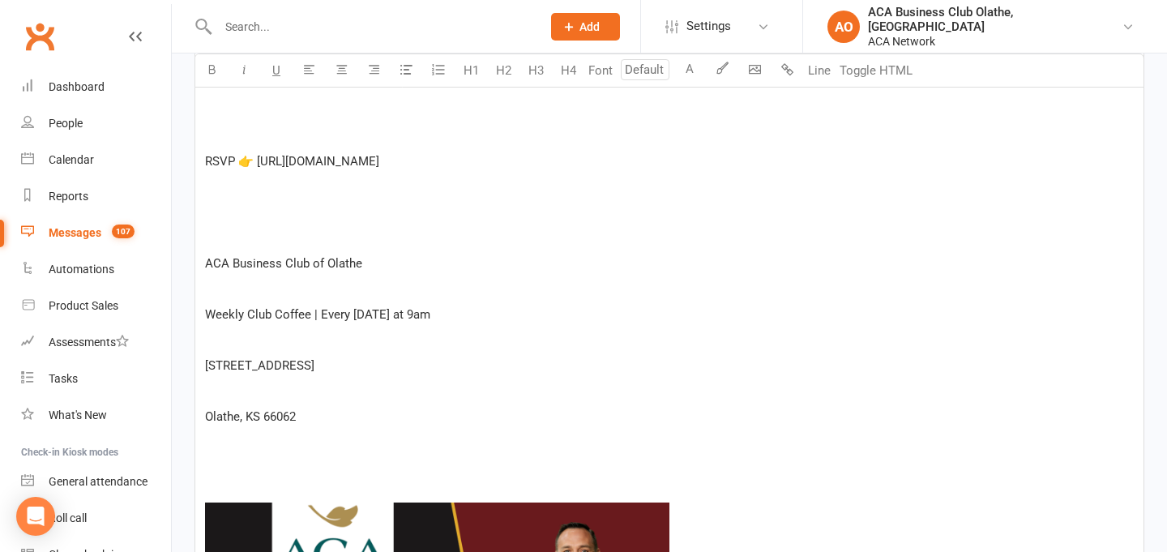
scroll to position [615, 0]
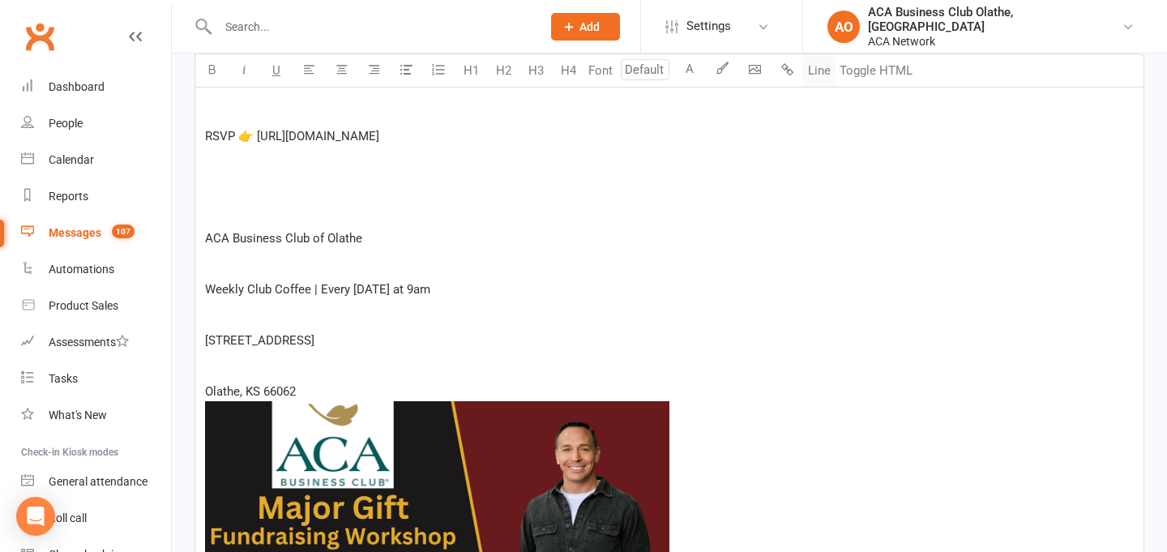
click at [819, 70] on button "Line" at bounding box center [819, 70] width 32 height 32
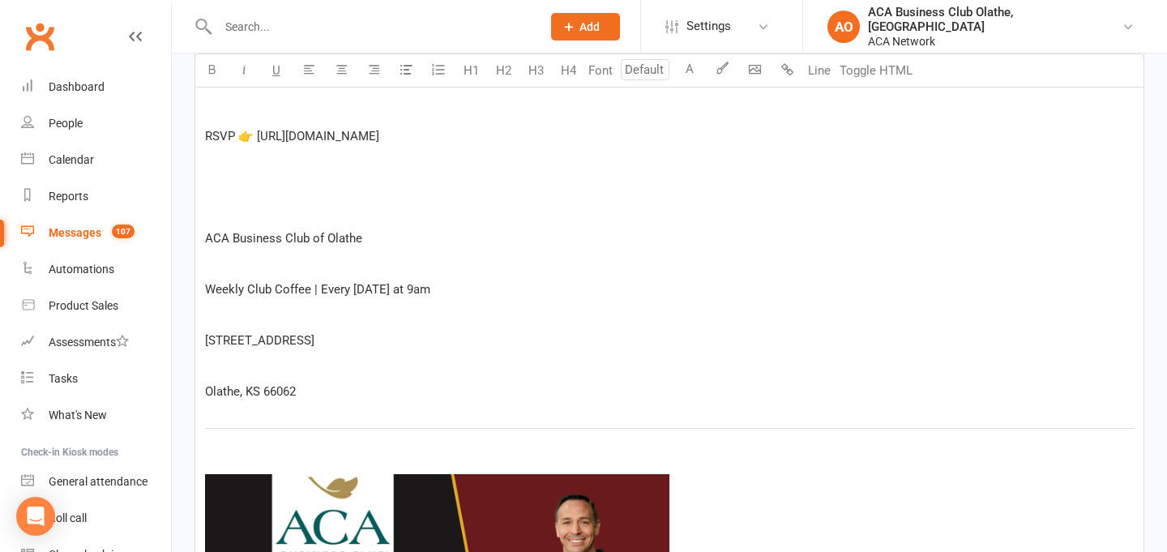
click at [252, 372] on p "﻿" at bounding box center [669, 365] width 929 height 19
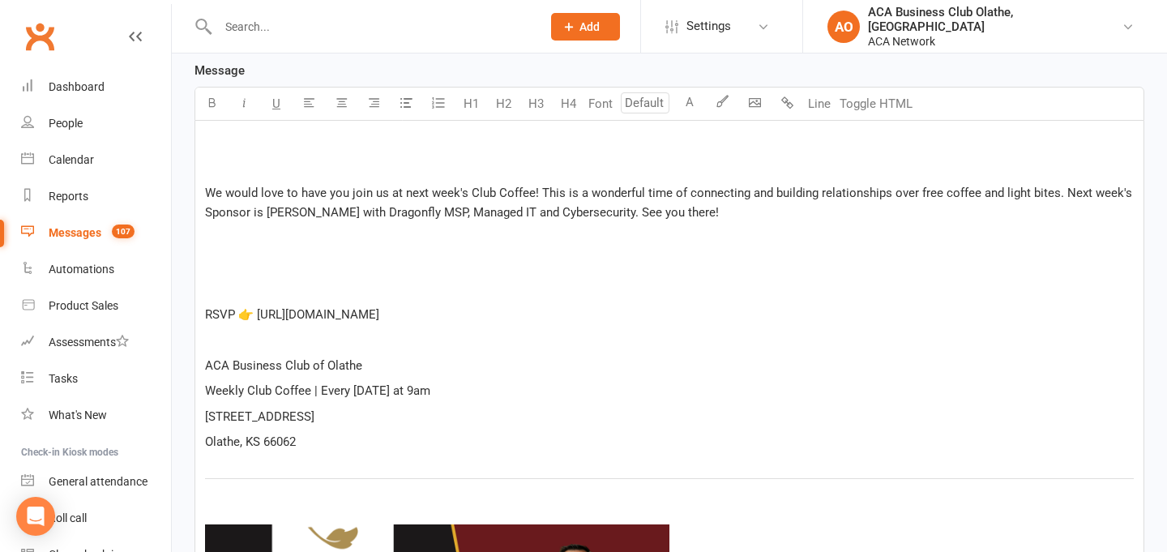
scroll to position [315, 0]
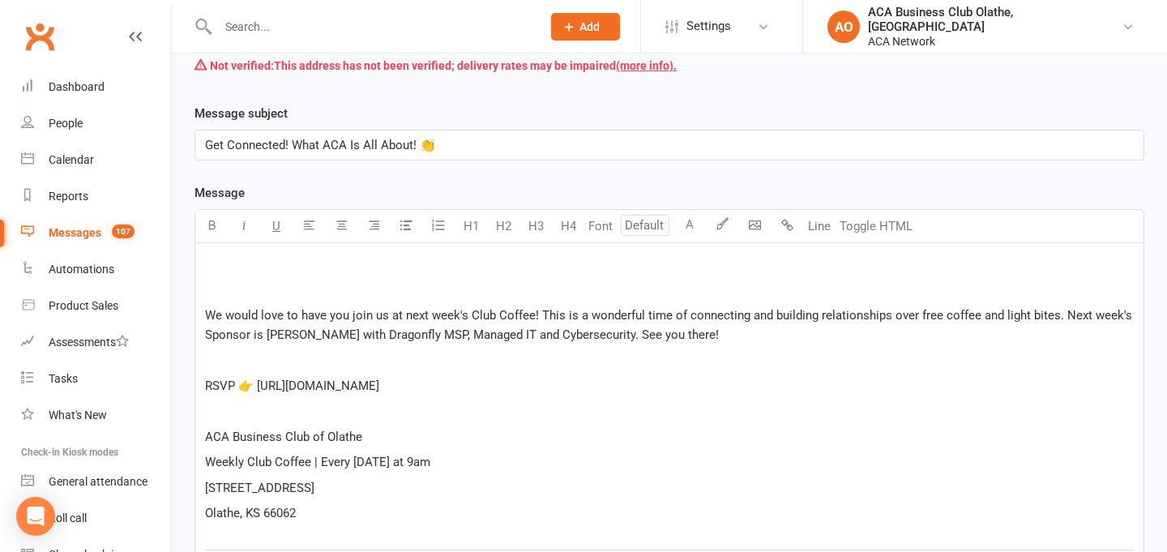
click at [208, 315] on span "We would love to have you join us at next week's Club Coffee! This is a wonderf…" at bounding box center [670, 325] width 931 height 34
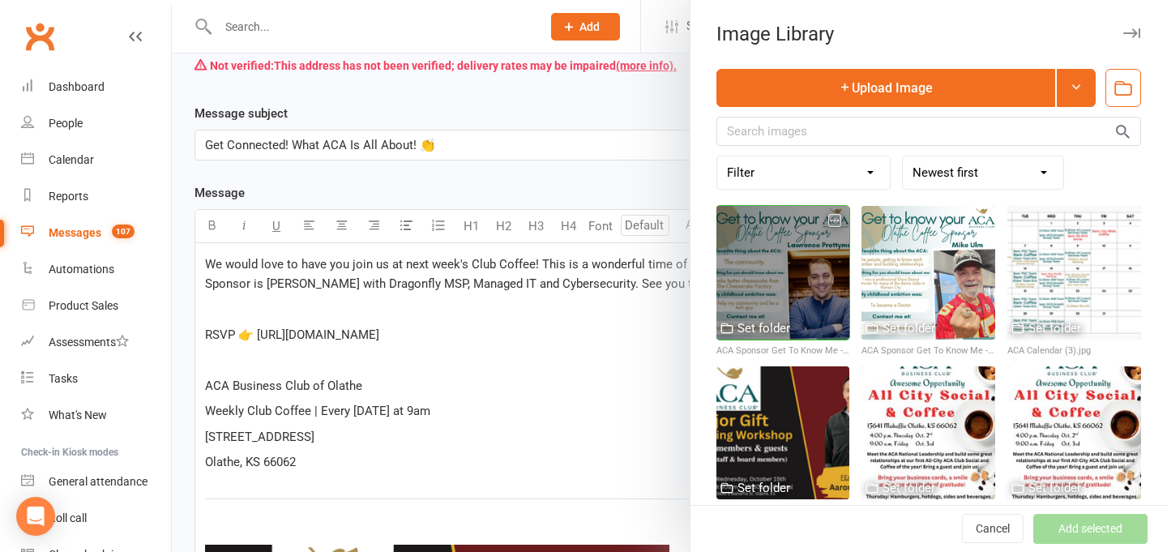
click at [807, 261] on div at bounding box center [784, 273] width 134 height 134
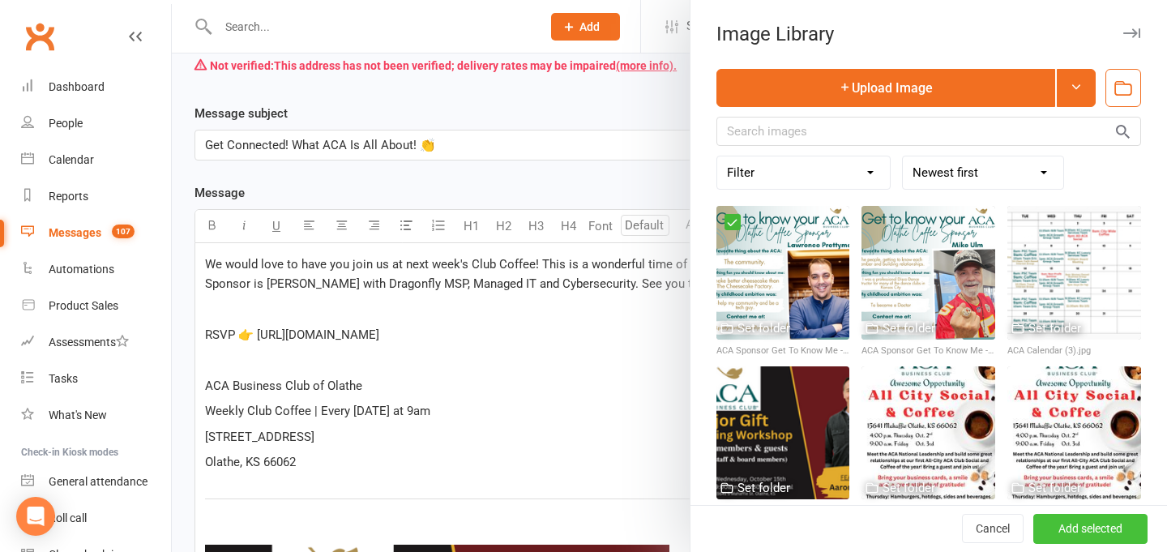
click at [1082, 535] on button "Add selected" at bounding box center [1091, 529] width 114 height 29
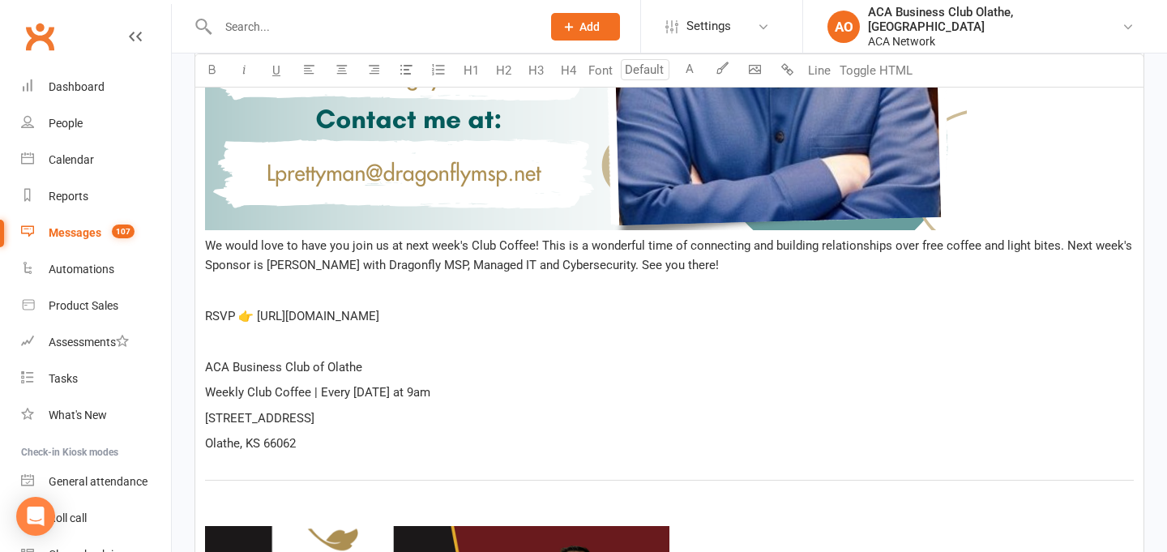
scroll to position [1003, 0]
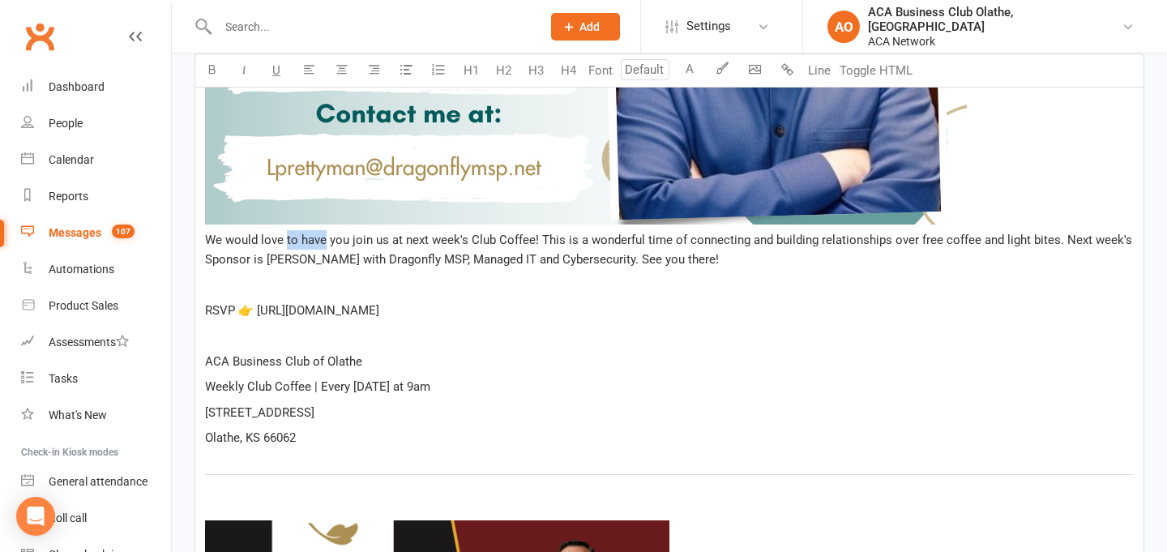
drag, startPoint x: 286, startPoint y: 242, endPoint x: 323, endPoint y: 241, distance: 37.3
click at [323, 241] on span "We would love to have you join us at next week's Club Coffee! This is a wonderf…" at bounding box center [670, 250] width 931 height 34
drag, startPoint x: 331, startPoint y: 239, endPoint x: 405, endPoint y: 242, distance: 74.6
click at [405, 242] on span "We would love see you join us at next week's Club Coffee! This is a wonderful t…" at bounding box center [660, 250] width 910 height 34
click at [379, 306] on span "RSVP 👉 [URL][DOMAIN_NAME]" at bounding box center [292, 310] width 174 height 15
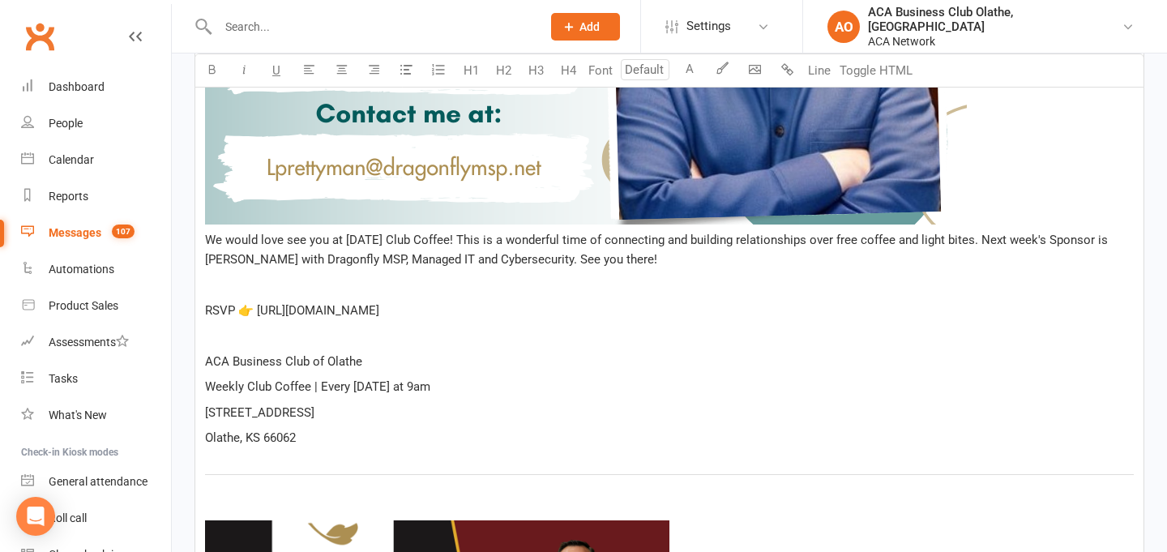
click at [1001, 243] on span "We would love see you at [DATE] Club Coffee! This is a wonderful time of connec…" at bounding box center [658, 250] width 906 height 34
drag, startPoint x: 253, startPoint y: 310, endPoint x: 552, endPoint y: 315, distance: 299.2
click at [379, 315] on span "RSVP 👉 [URL][DOMAIN_NAME]" at bounding box center [292, 310] width 174 height 15
copy span "ttps://[DOMAIN_NAME][URL]"
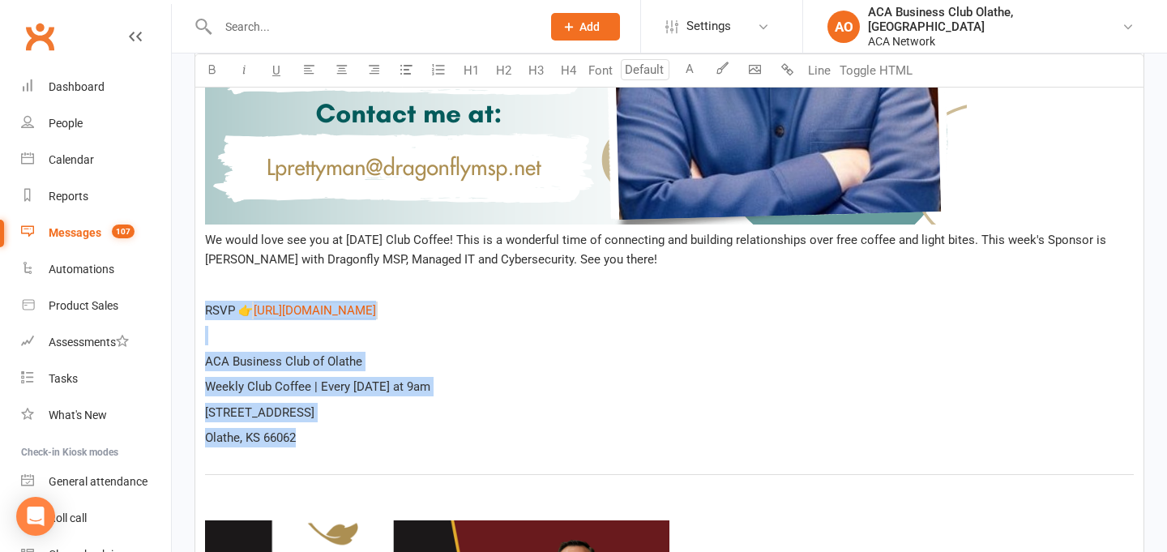
drag, startPoint x: 301, startPoint y: 446, endPoint x: 207, endPoint y: 319, distance: 158.2
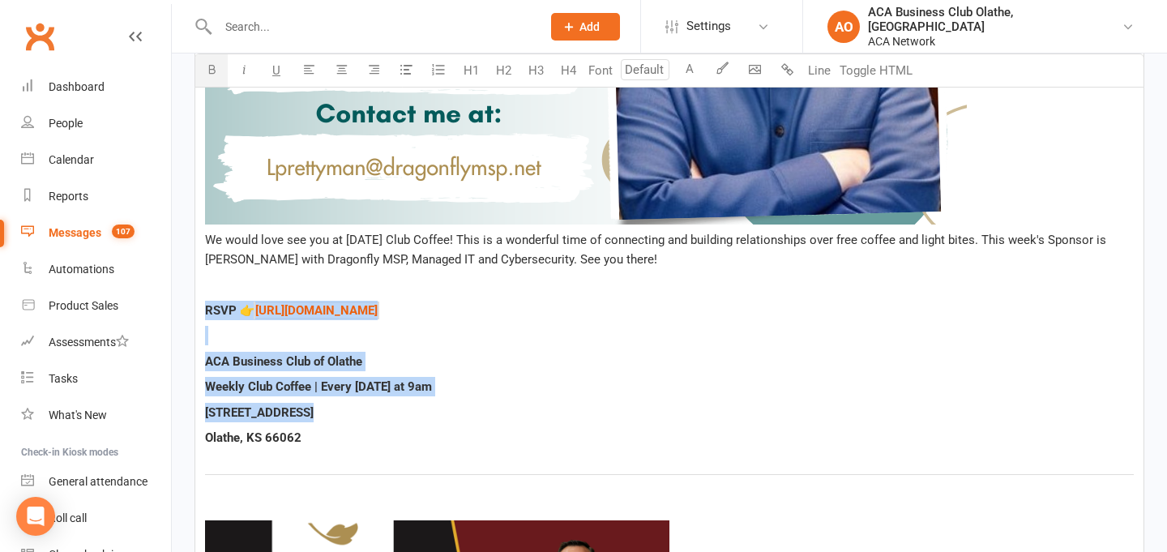
click at [340, 428] on p "Olathe, KS 66062" at bounding box center [669, 437] width 929 height 19
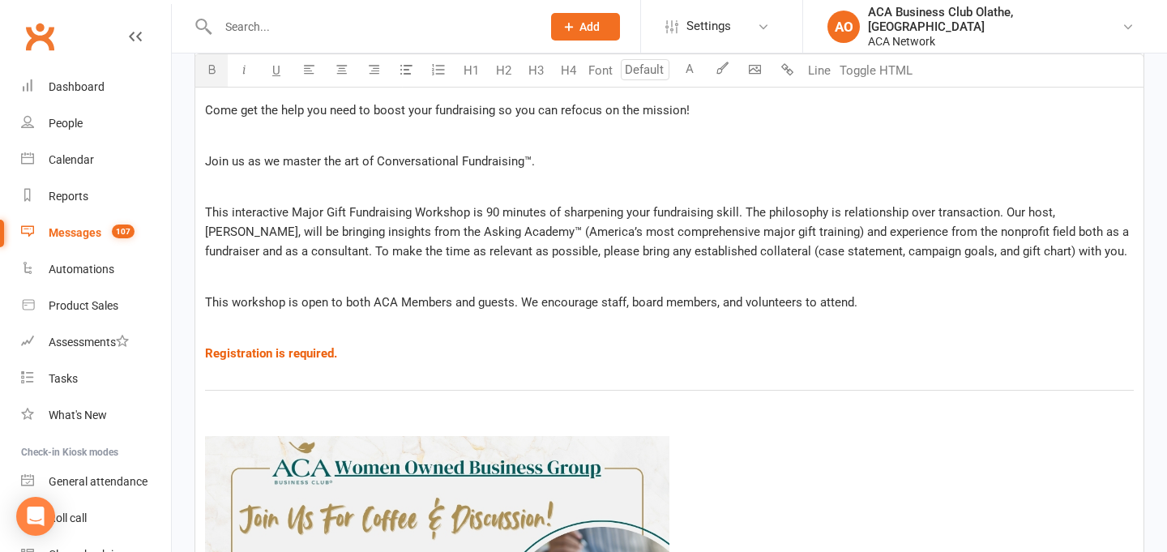
scroll to position [1771, 0]
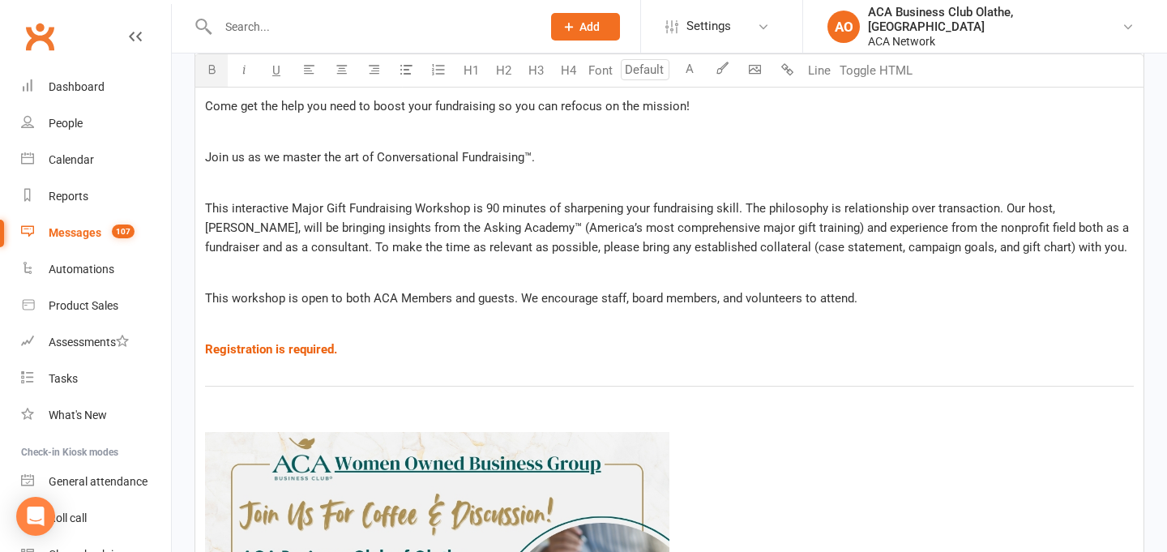
click at [477, 225] on span "This interactive Major Gift Fundraising Workshop is 90 minutes of sharpening yo…" at bounding box center [668, 228] width 927 height 54
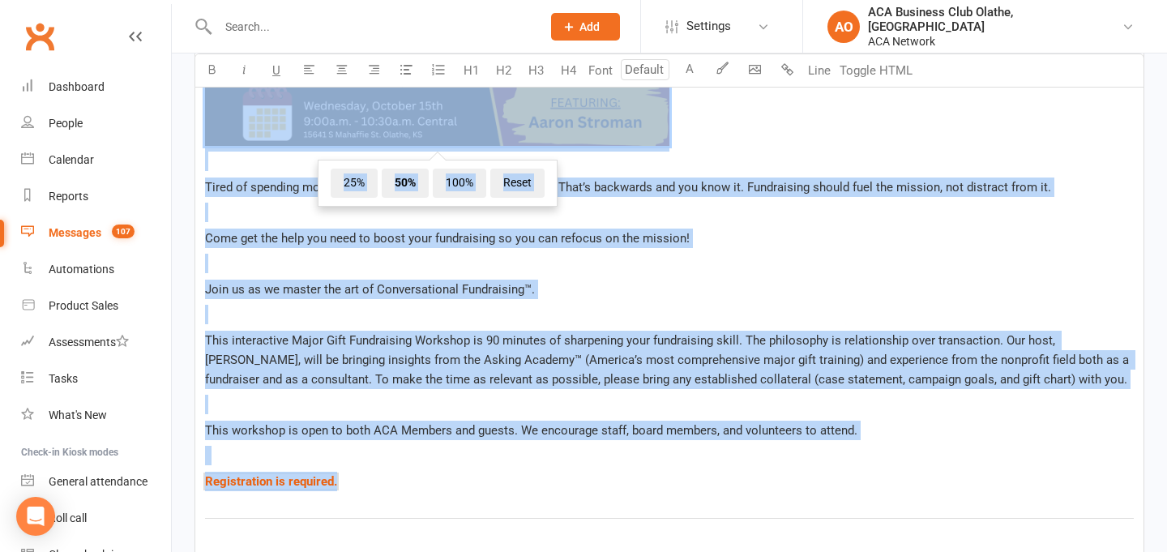
scroll to position [1636, 0]
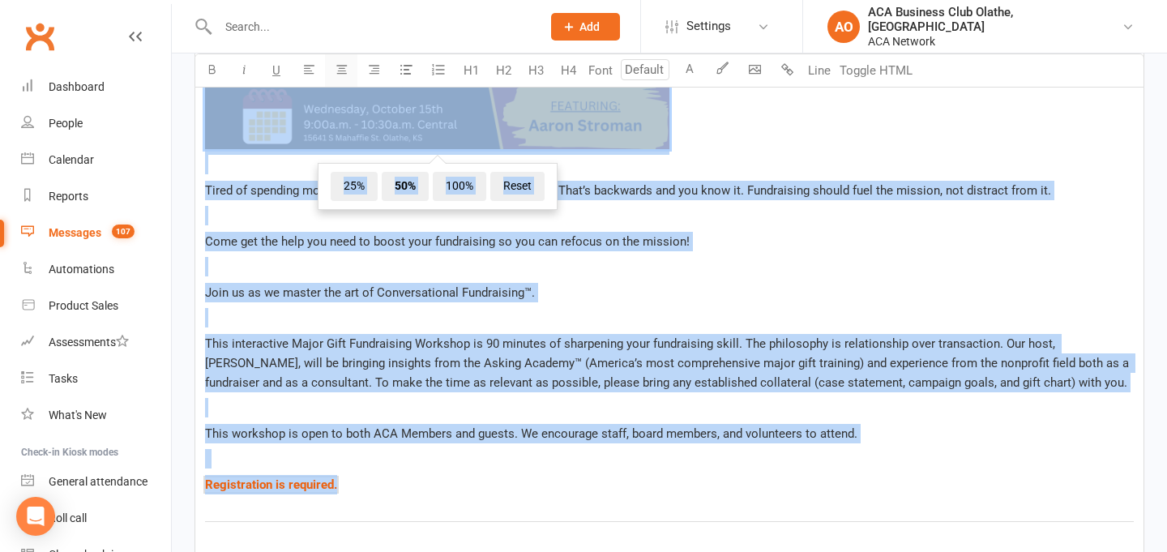
click at [344, 75] on button "button" at bounding box center [341, 70] width 32 height 32
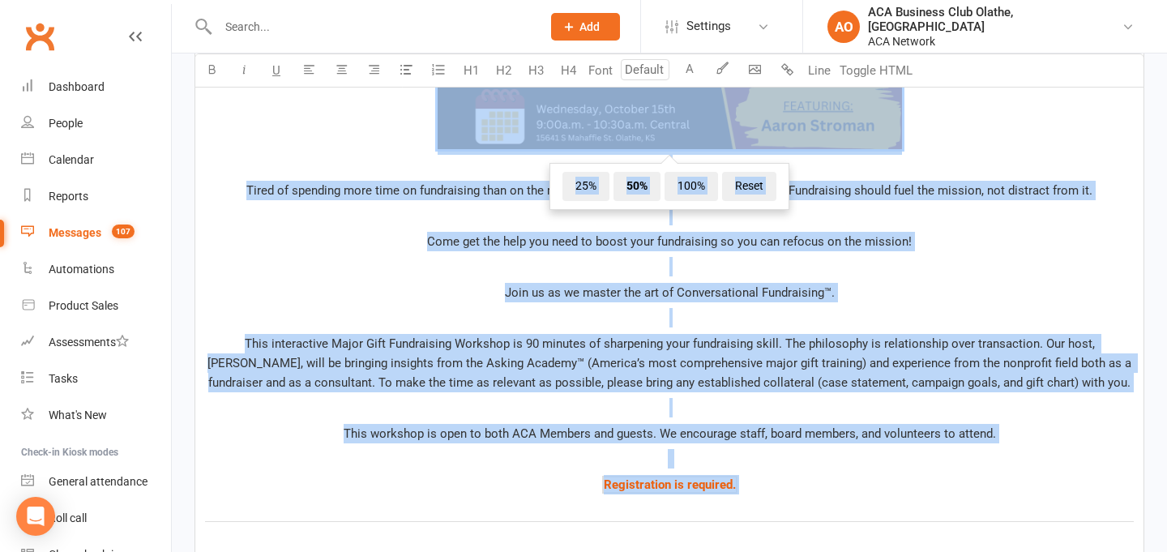
click at [831, 285] on span "Join us as we master the art of Conversational Fundraising™." at bounding box center [670, 292] width 330 height 15
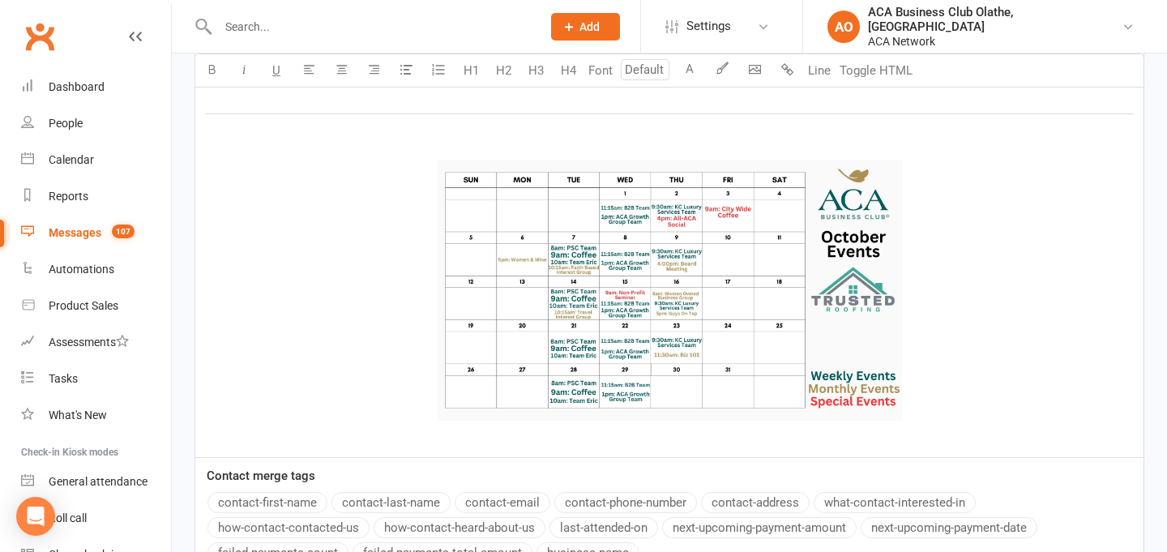
scroll to position [3440, 0]
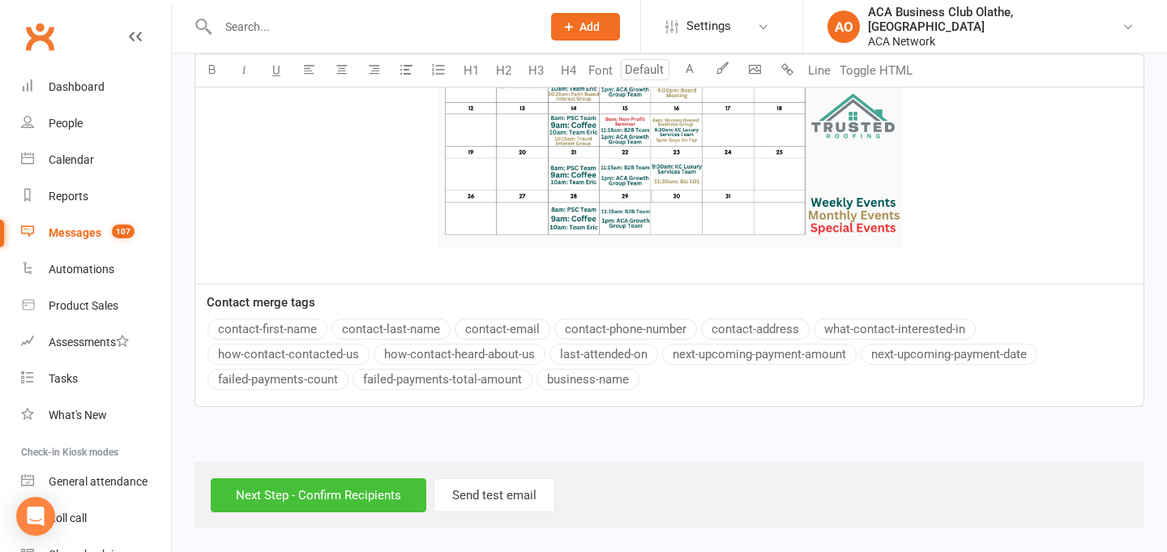
click at [329, 500] on input "Next Step - Confirm Recipients" at bounding box center [319, 495] width 216 height 34
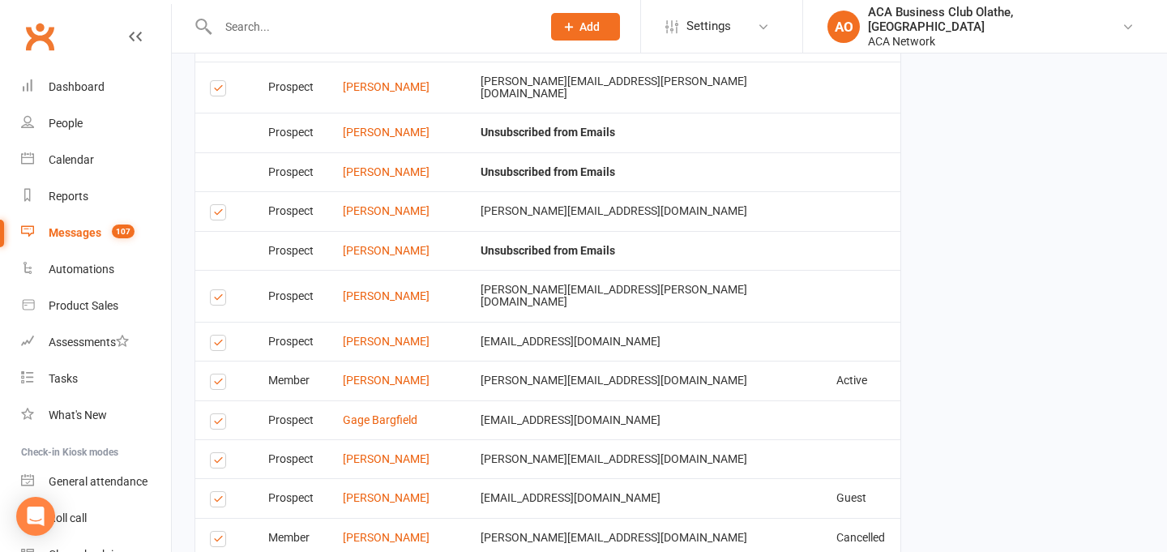
scroll to position [4942, 0]
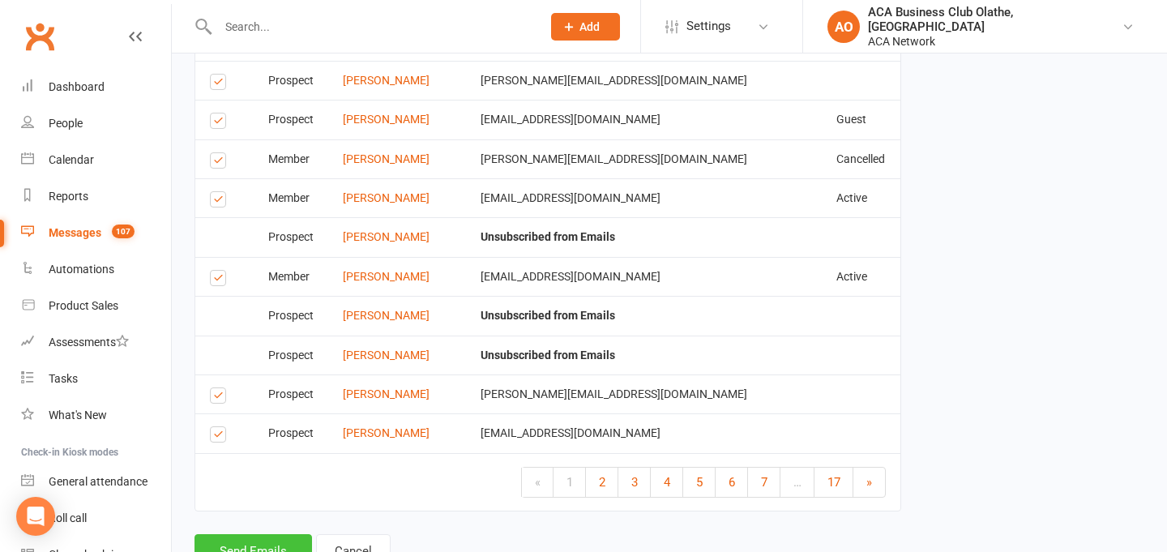
click at [228, 534] on button "Send Emails" at bounding box center [254, 551] width 118 height 34
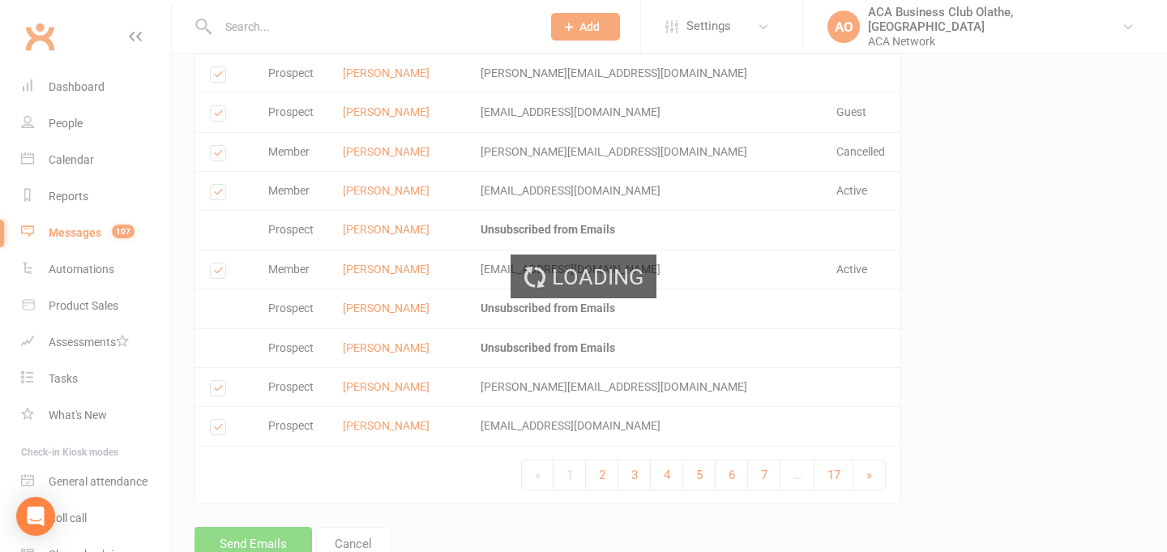
scroll to position [4934, 0]
